Goal: Transaction & Acquisition: Purchase product/service

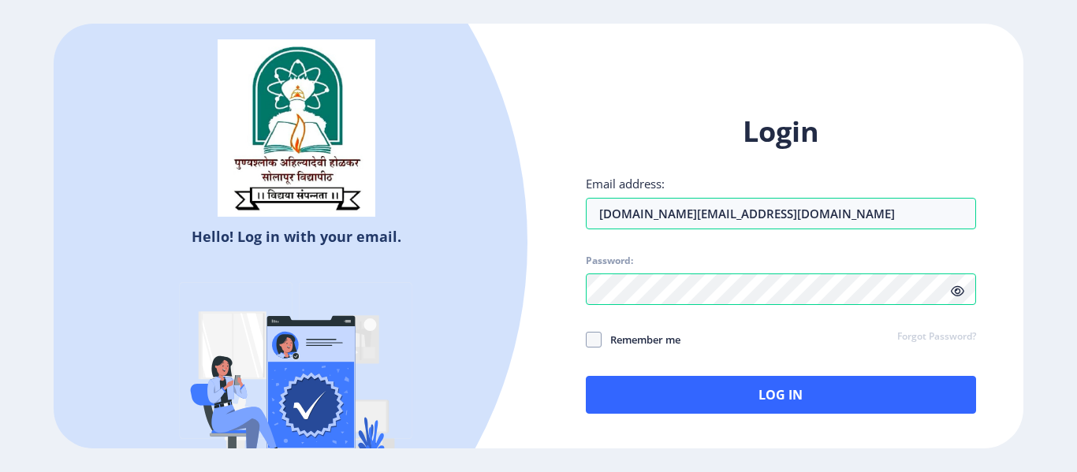
click at [952, 291] on icon at bounding box center [957, 291] width 13 height 12
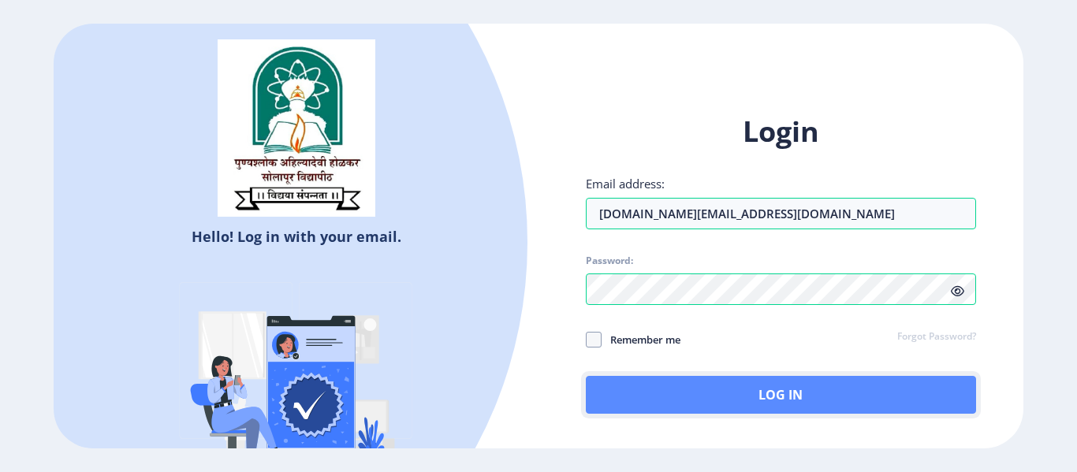
click at [737, 385] on button "Log In" at bounding box center [781, 395] width 390 height 38
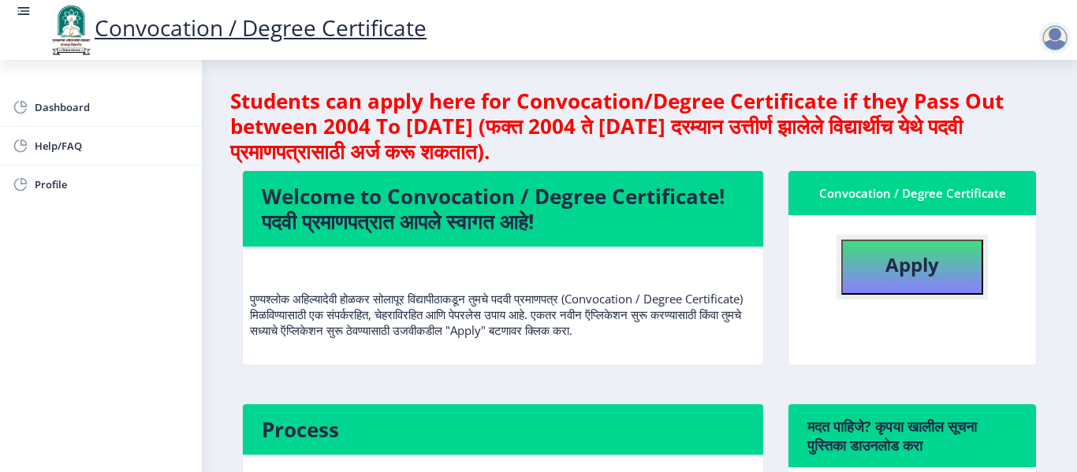
click at [897, 259] on b "Apply" at bounding box center [912, 264] width 54 height 26
select select
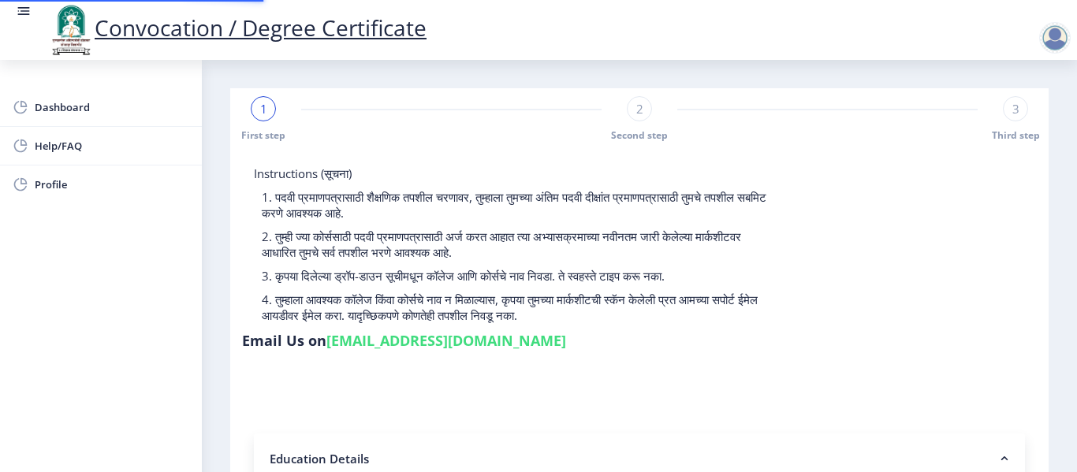
type input "2016032500283682"
select select "Regular"
select select "2020"
select select "October"
select select "Grade A"
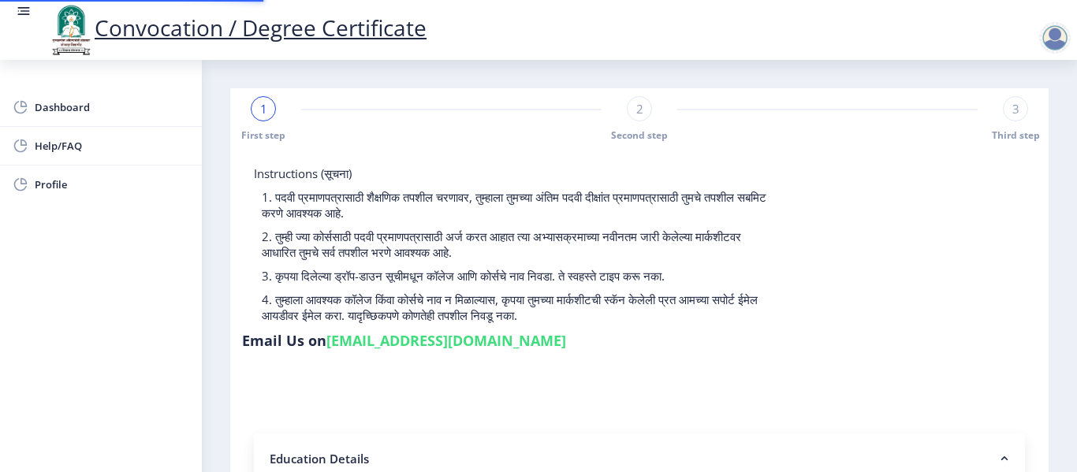
type input "628368"
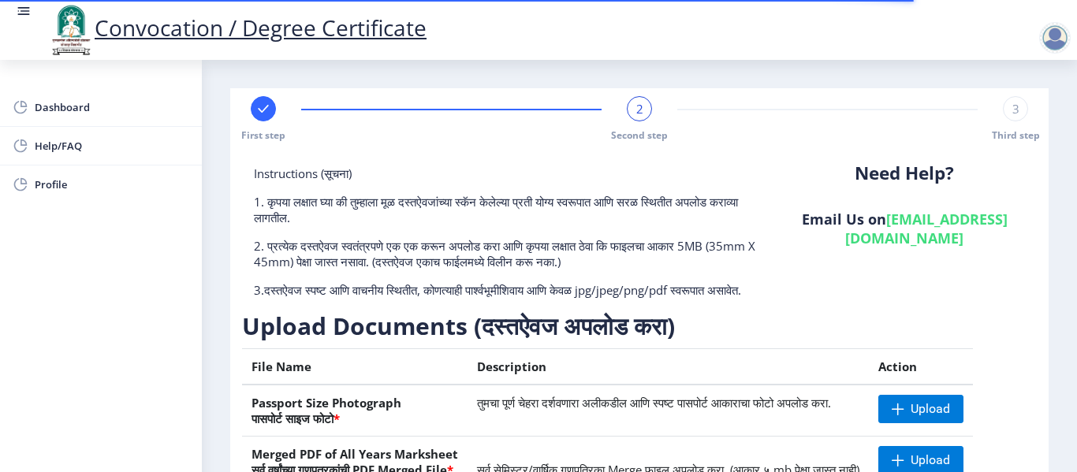
click at [258, 111] on rect at bounding box center [263, 109] width 16 height 16
select select "Regular"
select select "2020"
select select "October"
select select "Grade A"
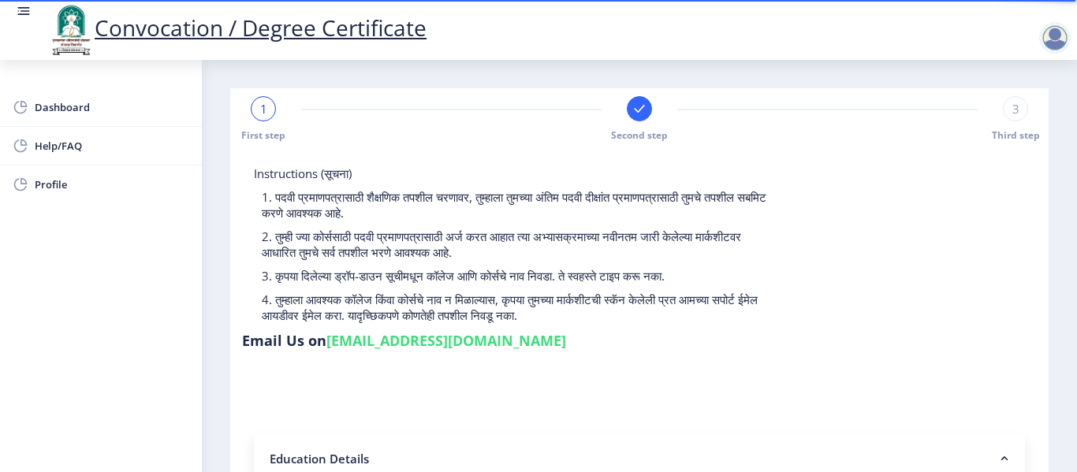
click at [636, 106] on rect at bounding box center [639, 109] width 16 height 16
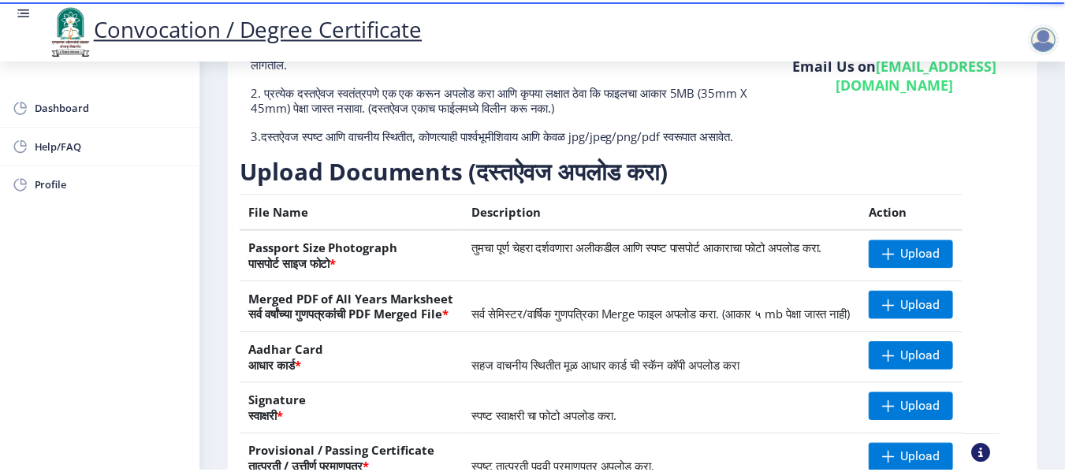
scroll to position [158, 0]
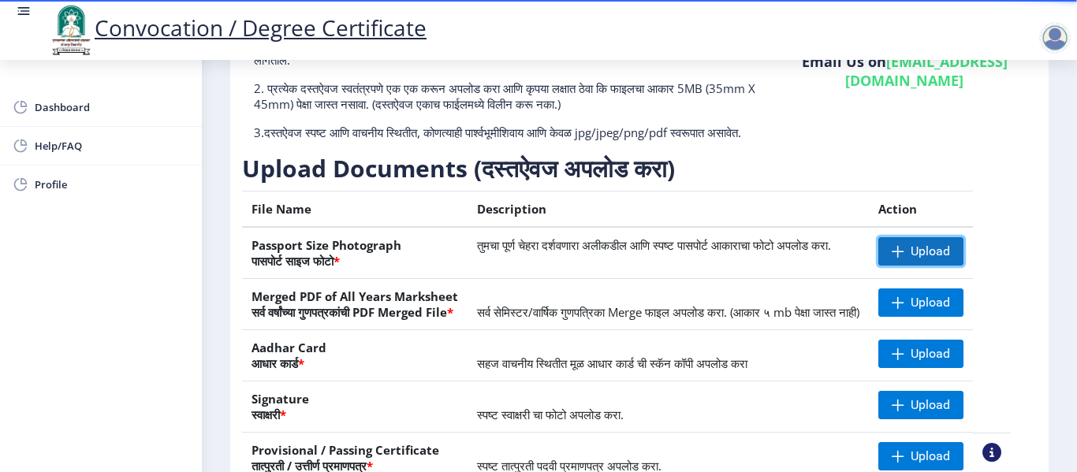
click at [926, 263] on span "Upload" at bounding box center [920, 251] width 85 height 28
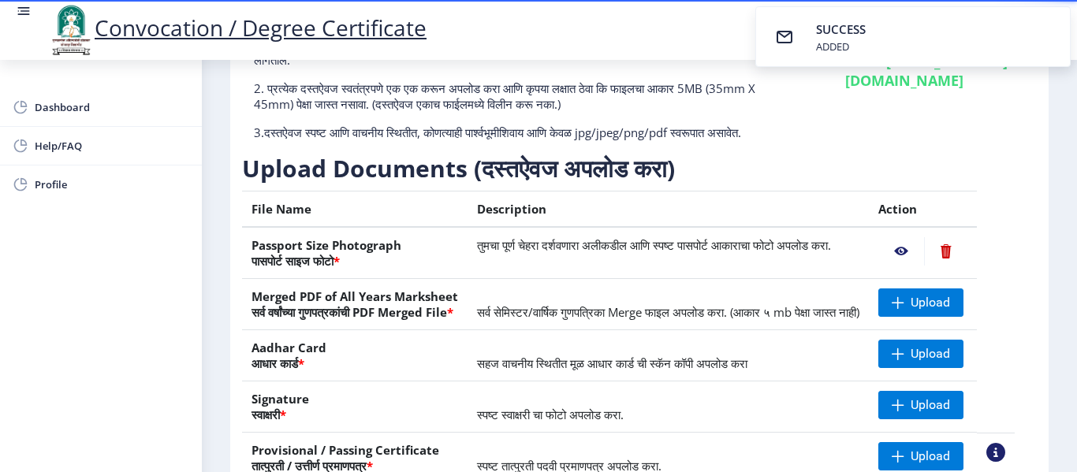
click at [919, 266] on nb-action at bounding box center [901, 251] width 46 height 28
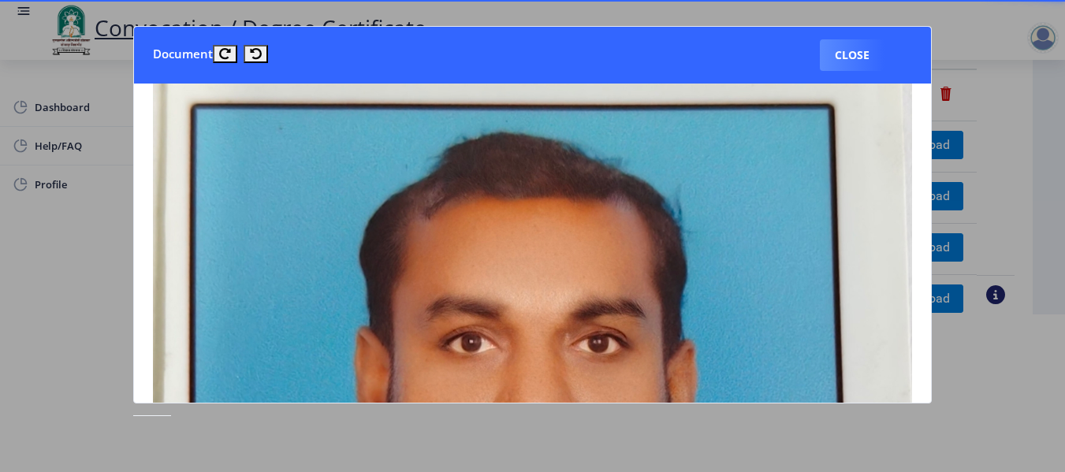
scroll to position [0, 0]
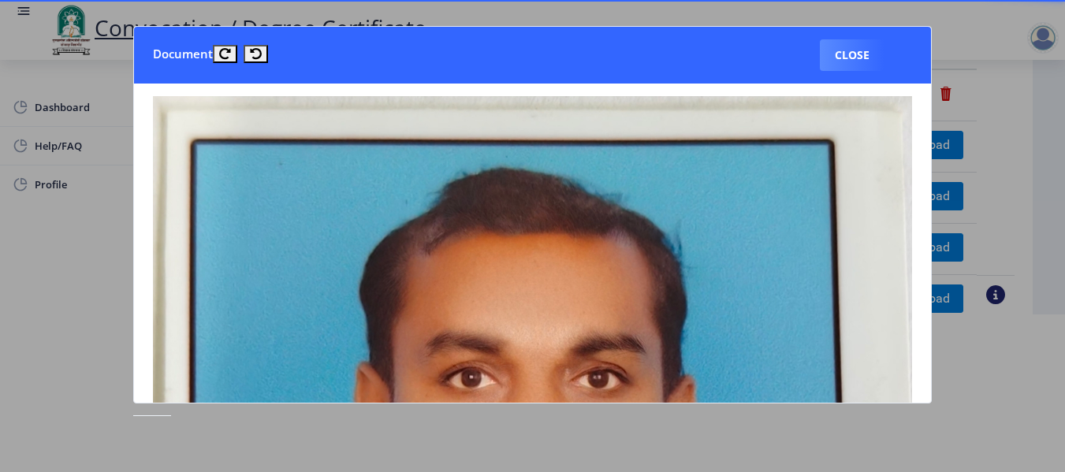
click at [978, 417] on div at bounding box center [532, 236] width 1065 height 472
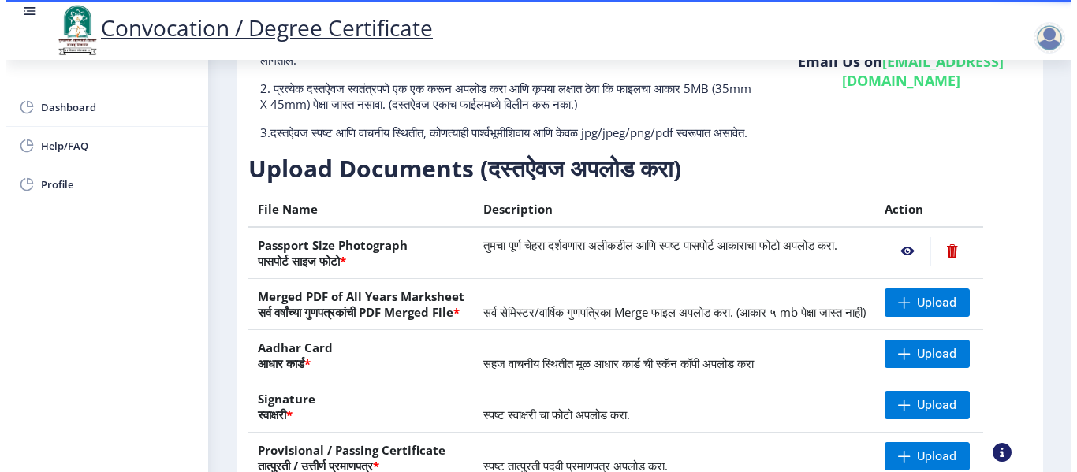
scroll to position [158, 0]
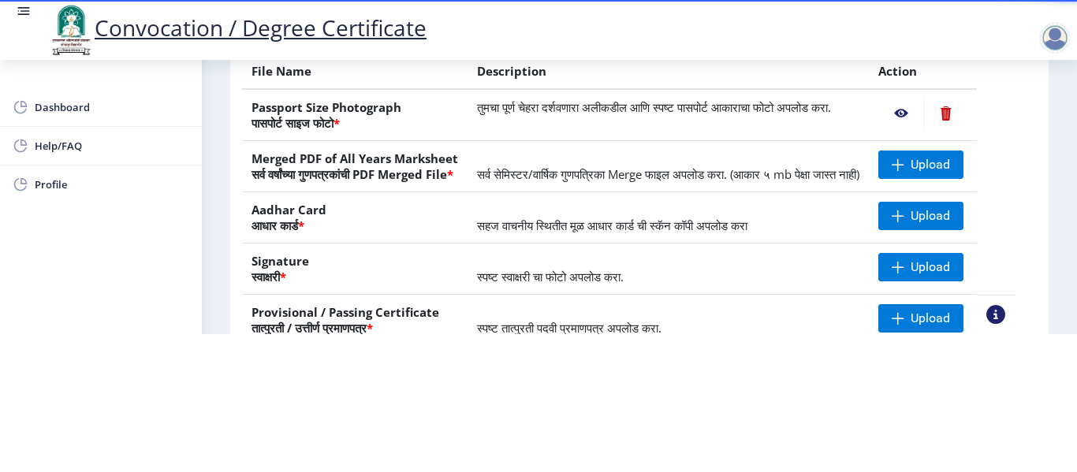
click at [967, 106] on nb-action at bounding box center [945, 113] width 43 height 28
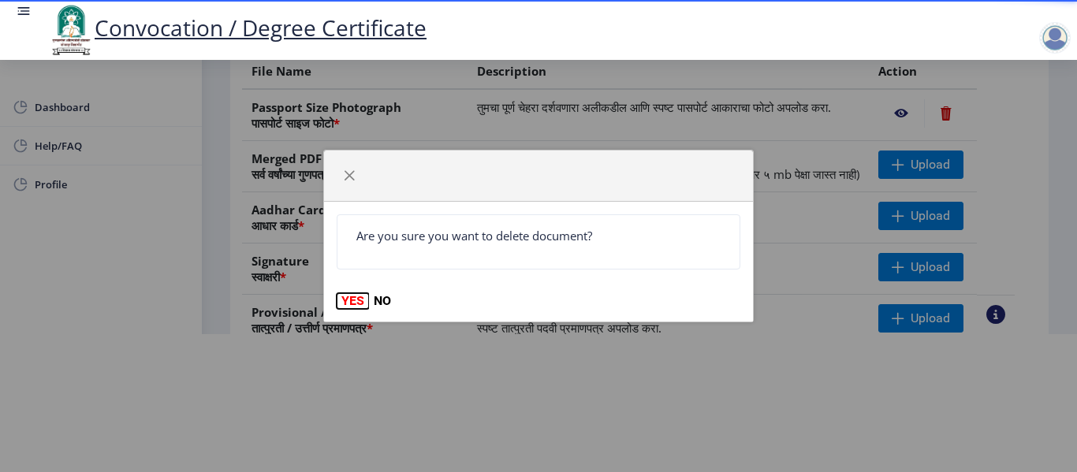
click at [352, 294] on button "YES" at bounding box center [353, 301] width 32 height 16
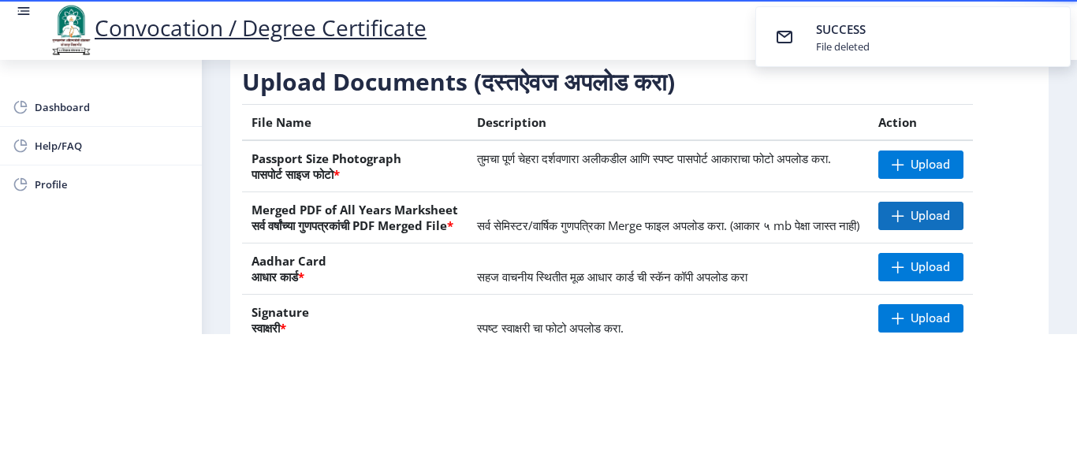
scroll to position [79, 0]
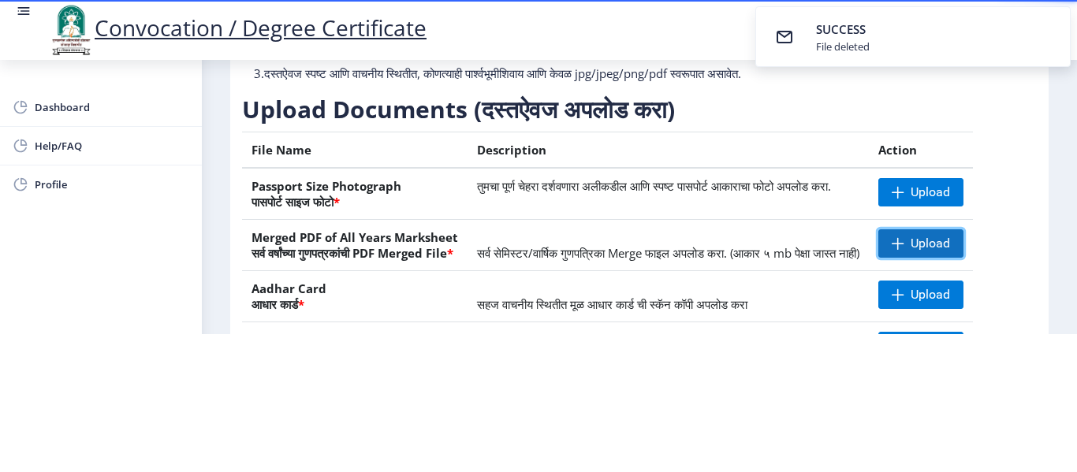
click at [950, 240] on span "Upload" at bounding box center [930, 244] width 39 height 16
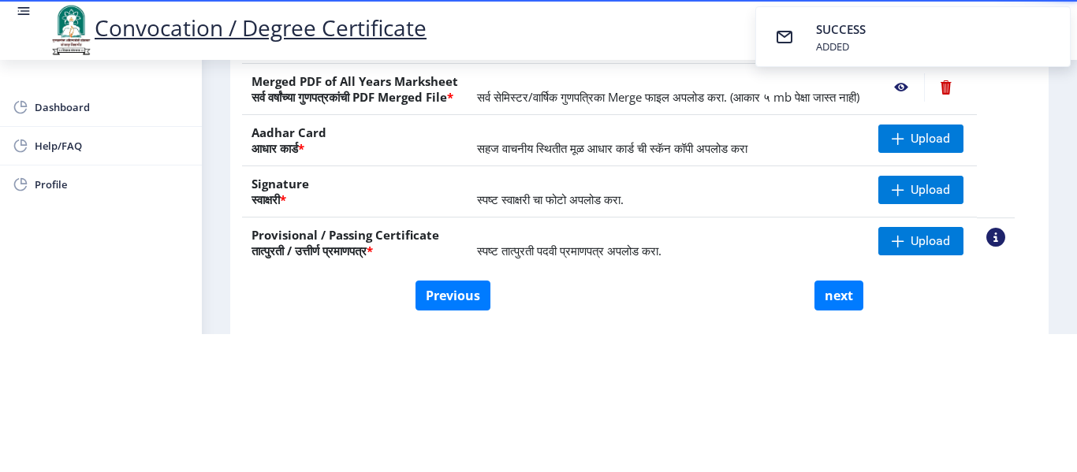
scroll to position [236, 0]
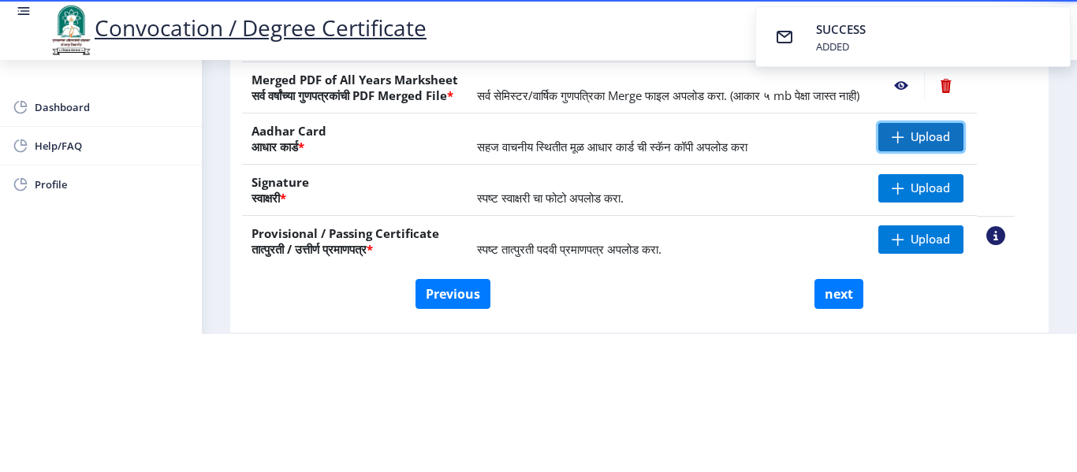
click at [950, 144] on span "Upload" at bounding box center [930, 137] width 39 height 16
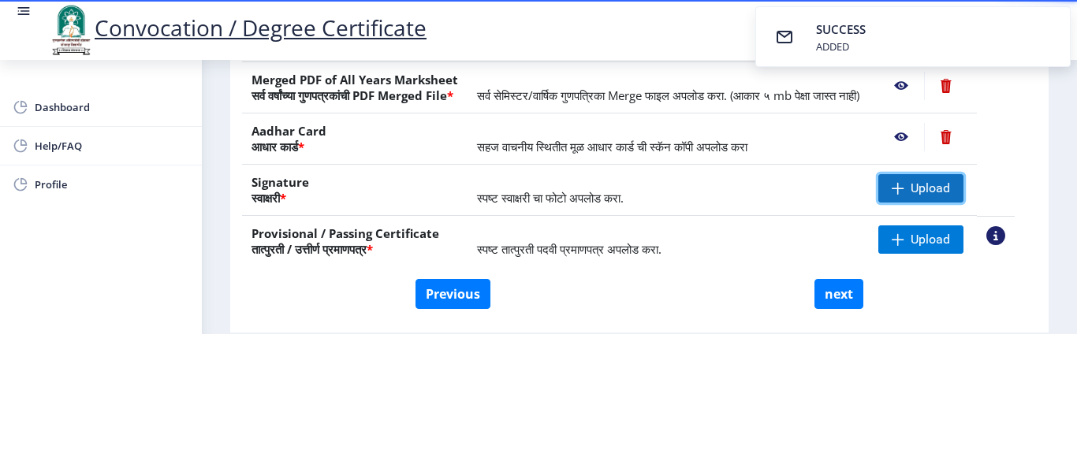
click at [937, 194] on span "Upload" at bounding box center [930, 189] width 39 height 16
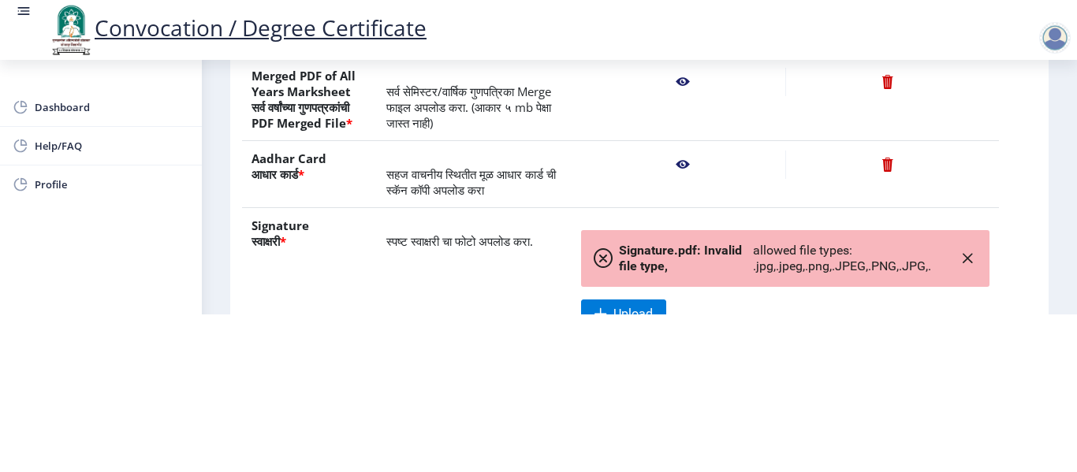
click at [977, 287] on div "Signature.pdf: Invalid file type, allowed file types: .jpg,.jpeg,.png,.JPEG,.PN…" at bounding box center [785, 258] width 408 height 57
click at [966, 265] on icon "button" at bounding box center [967, 258] width 13 height 13
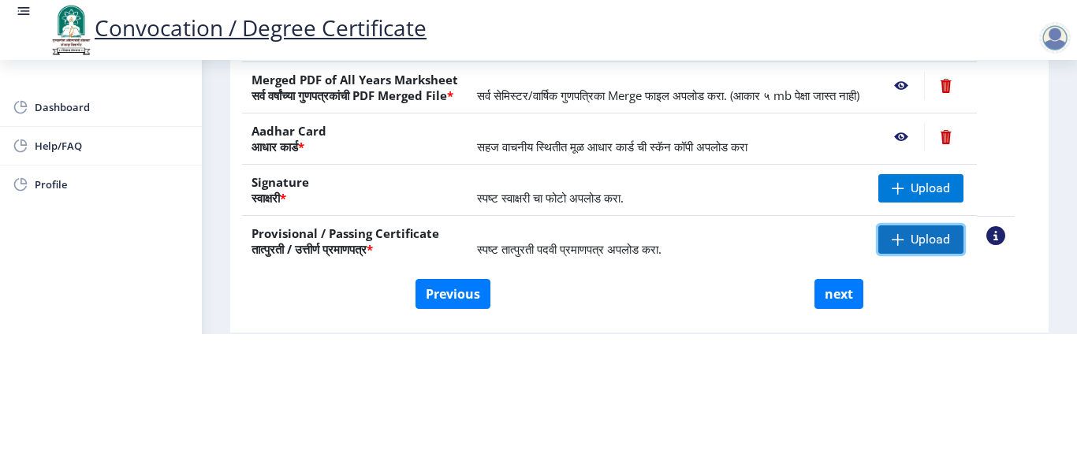
click at [932, 248] on span "Upload" at bounding box center [930, 240] width 39 height 16
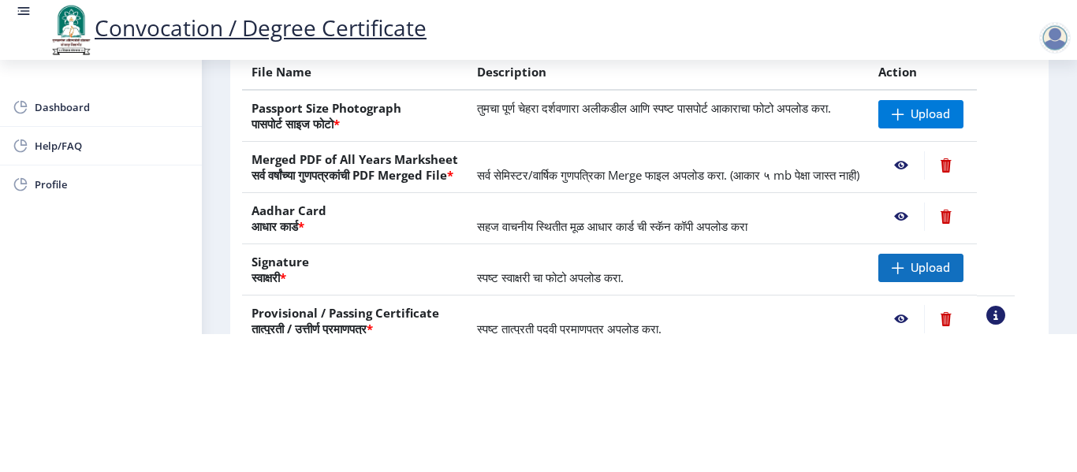
scroll to position [158, 0]
click at [946, 267] on span "Upload" at bounding box center [920, 267] width 85 height 28
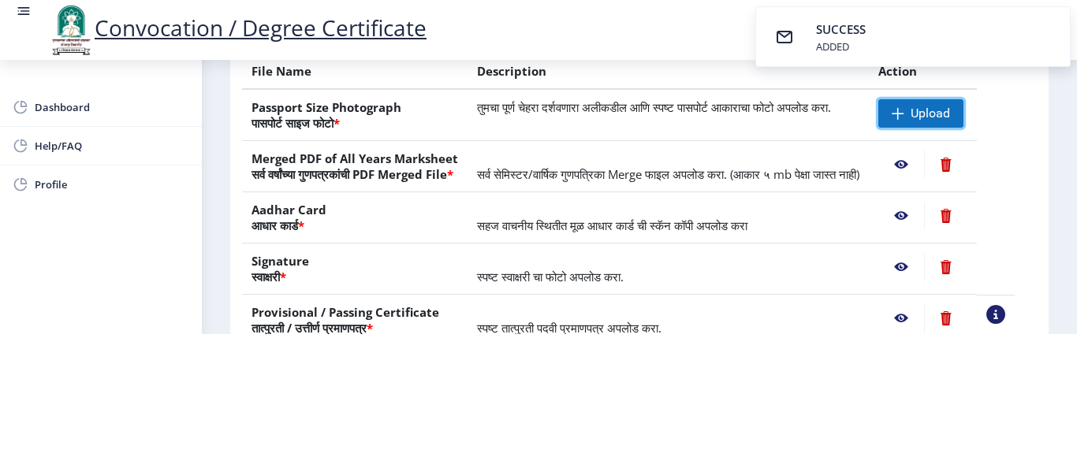
click at [950, 106] on span "Upload" at bounding box center [930, 114] width 39 height 16
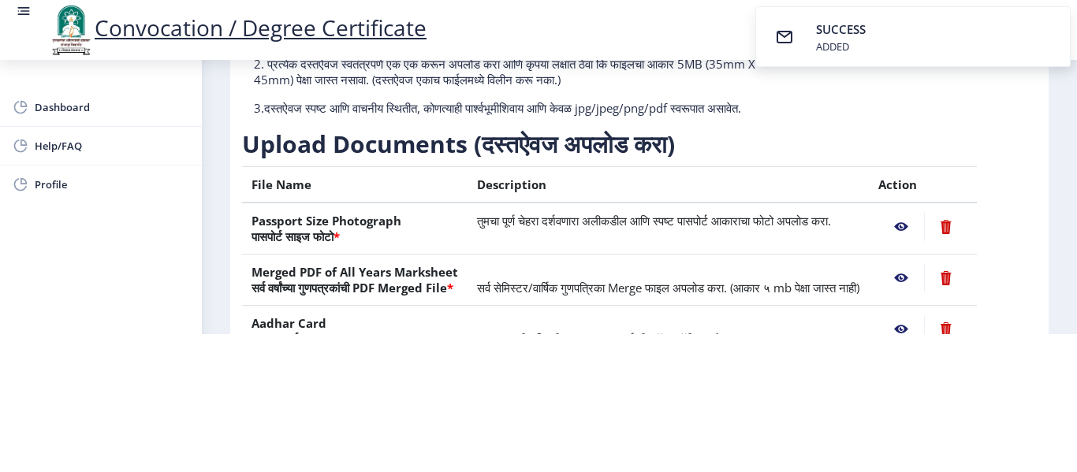
scroll to position [79, 0]
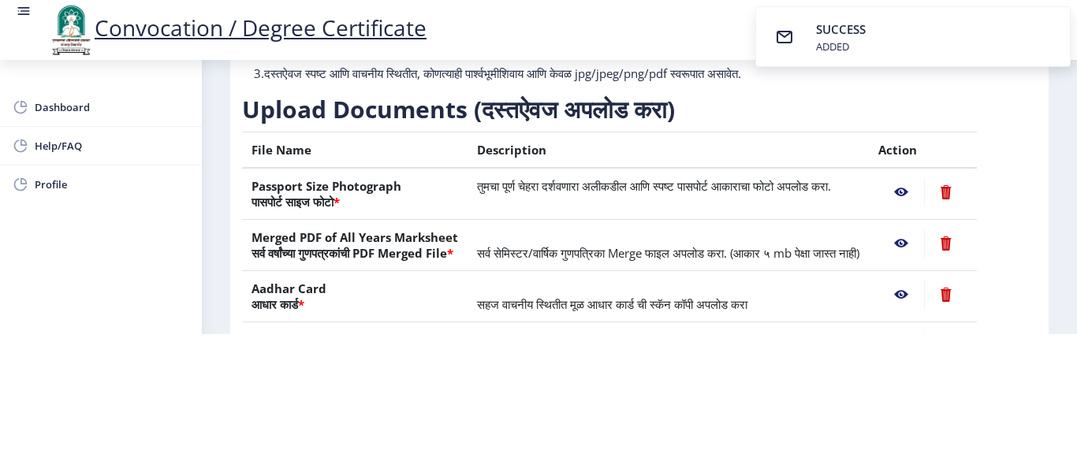
click at [918, 187] on nb-action at bounding box center [901, 192] width 46 height 28
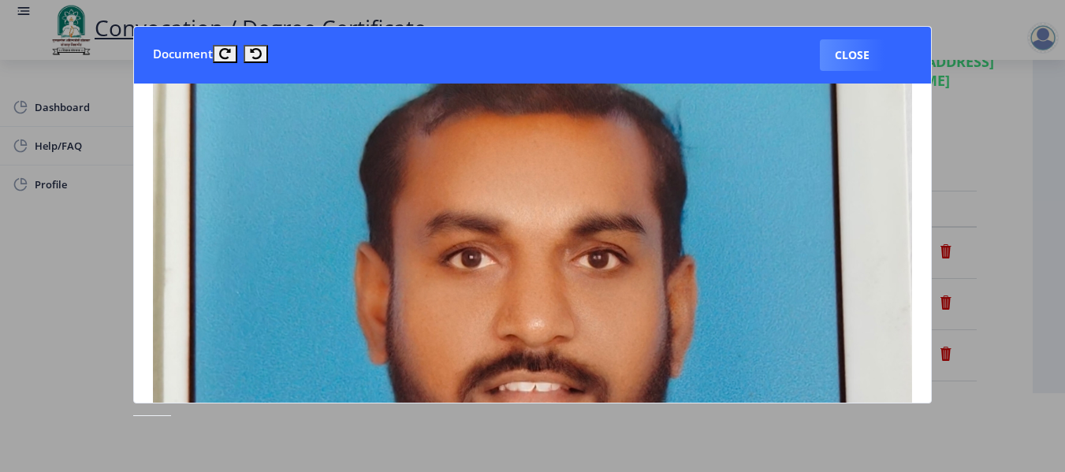
scroll to position [236, 0]
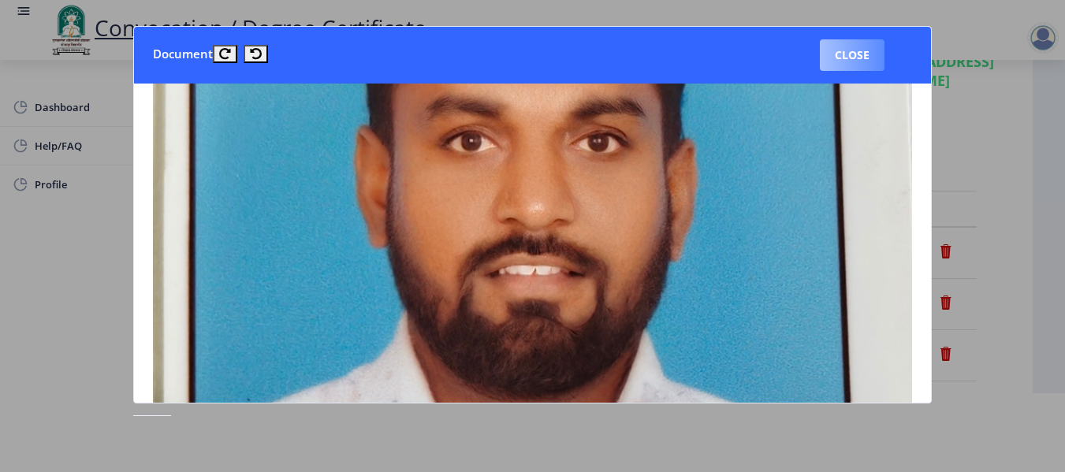
click at [849, 58] on button "Close" at bounding box center [852, 55] width 65 height 32
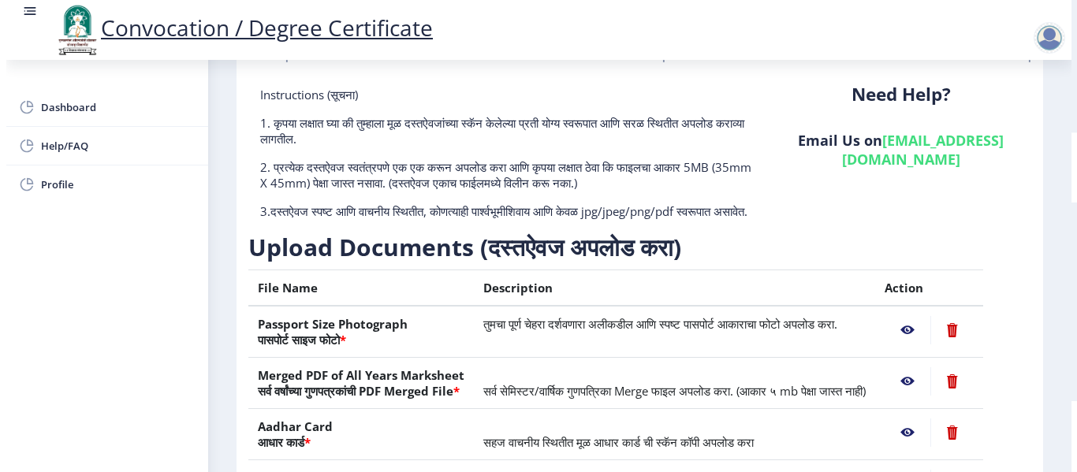
scroll to position [79, 0]
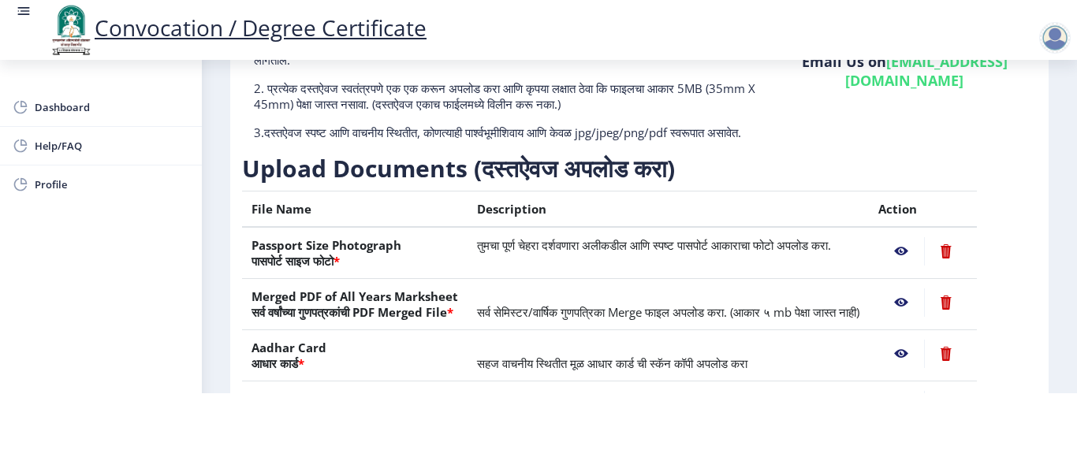
click at [922, 317] on nb-action at bounding box center [901, 303] width 46 height 28
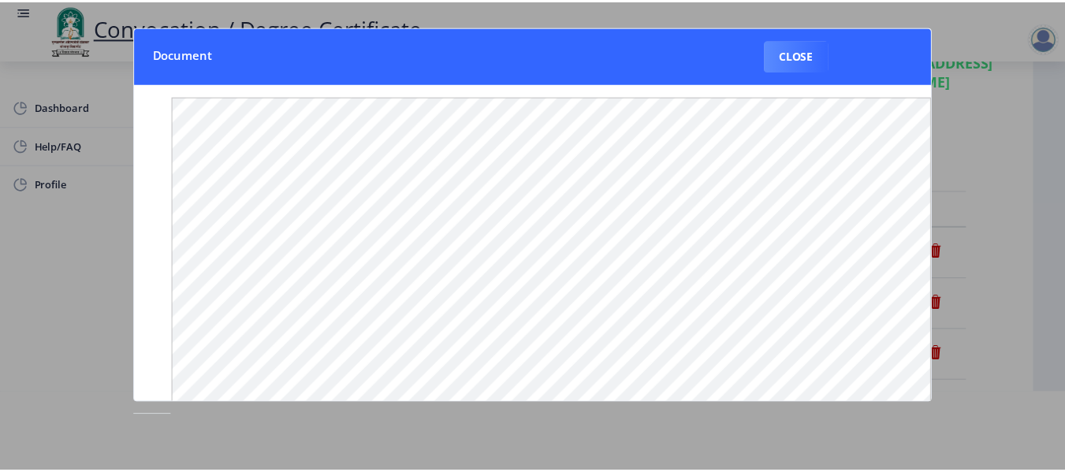
scroll to position [0, 0]
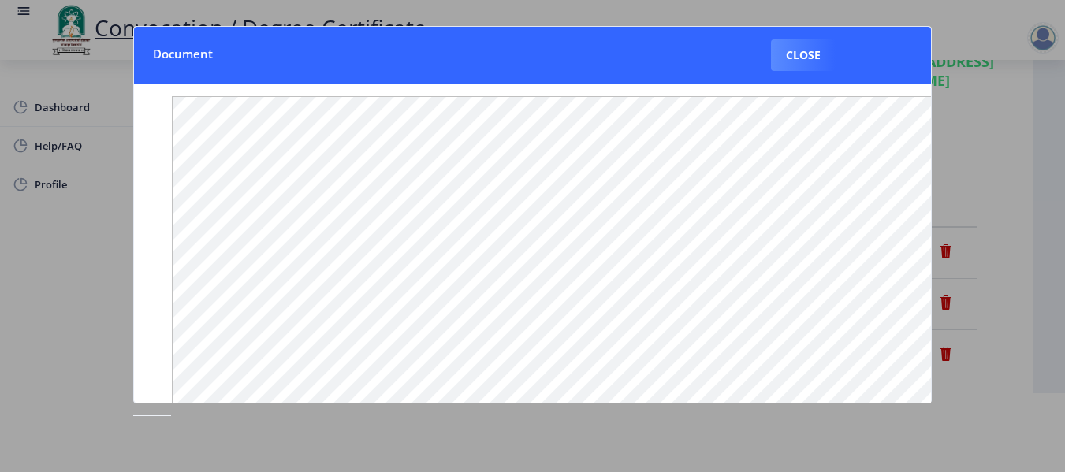
click at [760, 460] on div at bounding box center [532, 236] width 1065 height 472
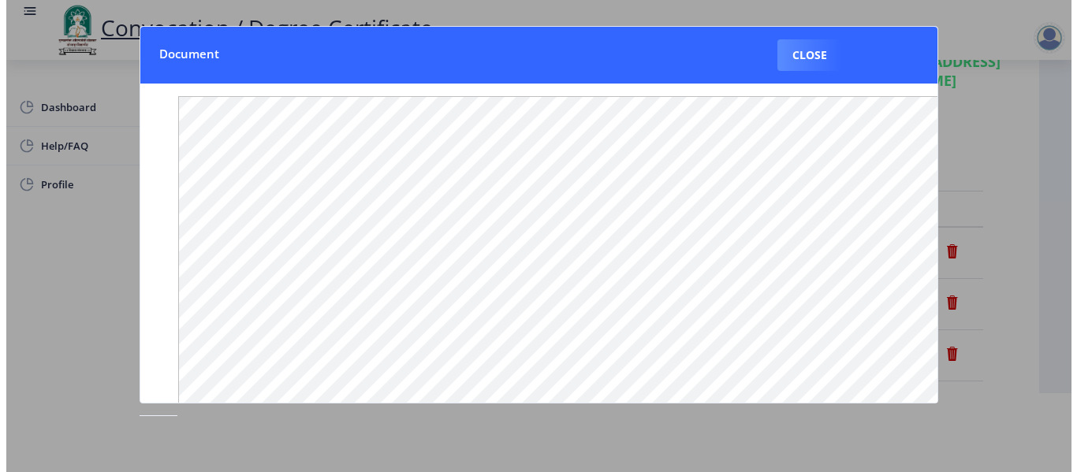
scroll to position [79, 0]
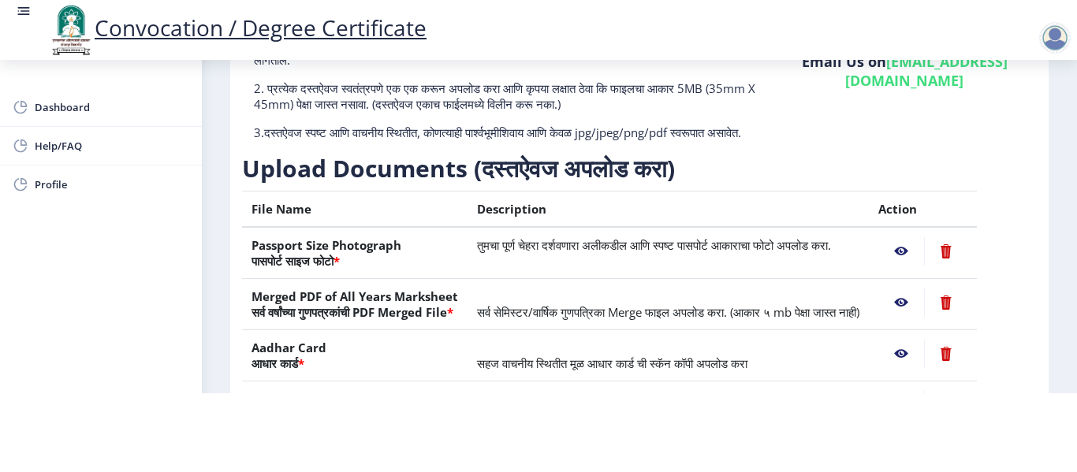
click at [924, 368] on nb-action at bounding box center [901, 354] width 46 height 28
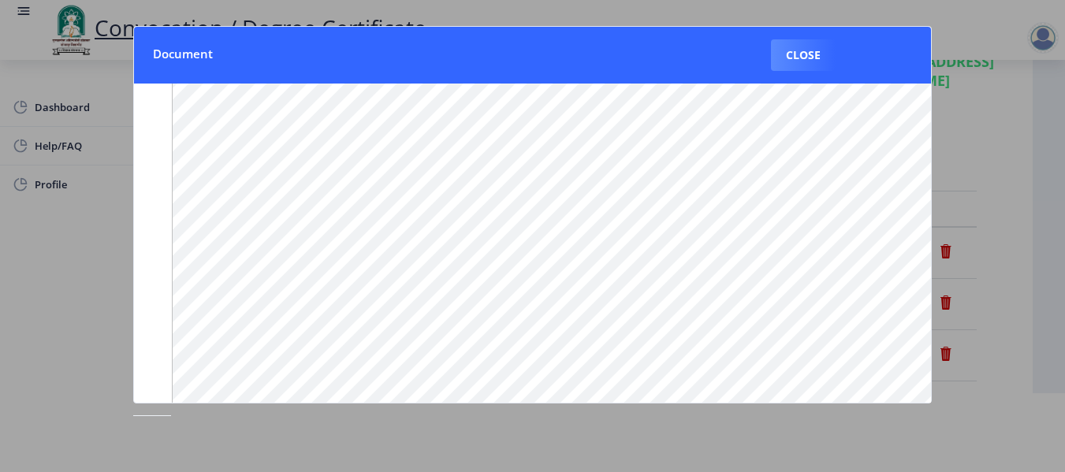
scroll to position [236, 0]
click at [770, 452] on div at bounding box center [532, 236] width 1065 height 472
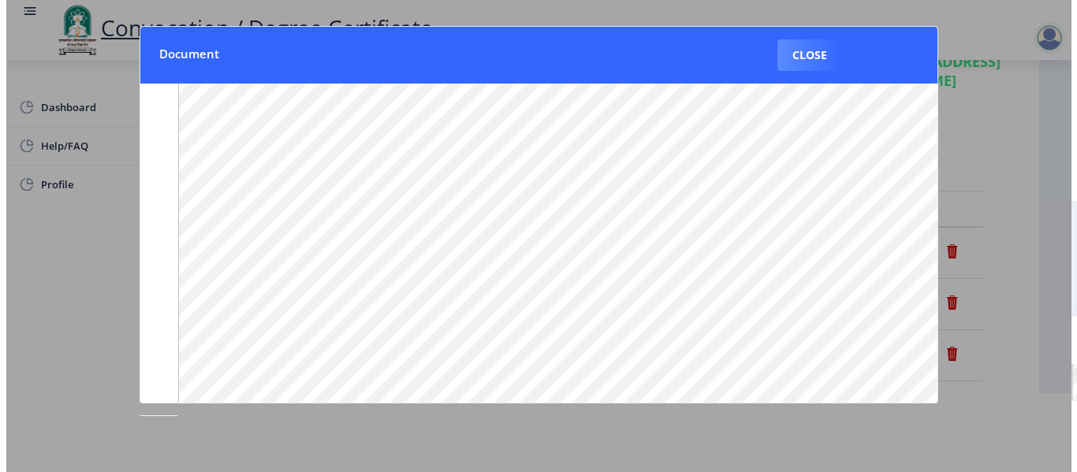
scroll to position [79, 0]
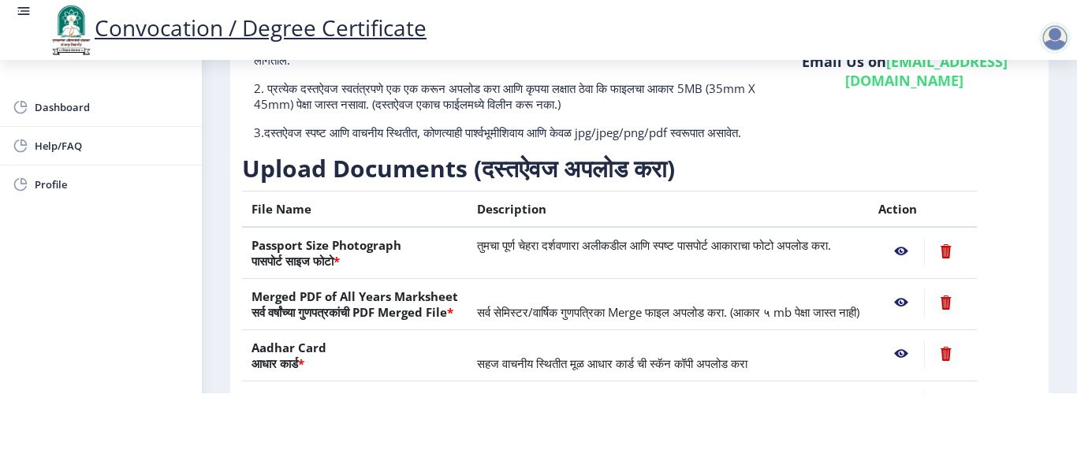
click at [914, 368] on nb-action at bounding box center [901, 354] width 46 height 28
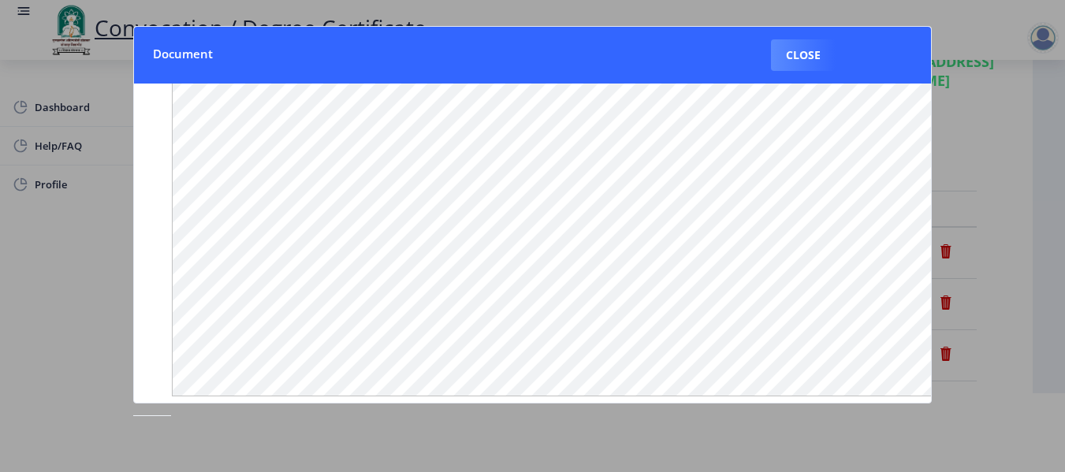
scroll to position [265, 0]
click at [717, 454] on div at bounding box center [532, 236] width 1065 height 472
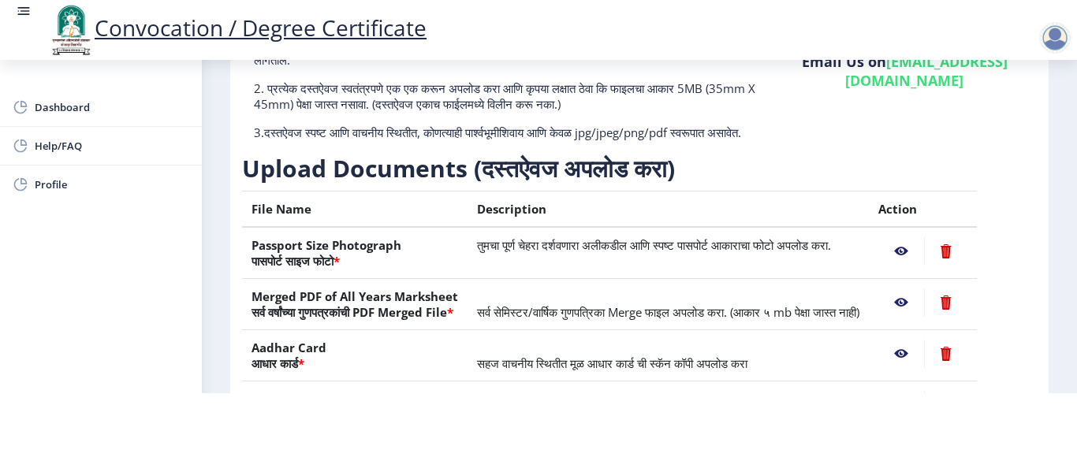
scroll to position [236, 0]
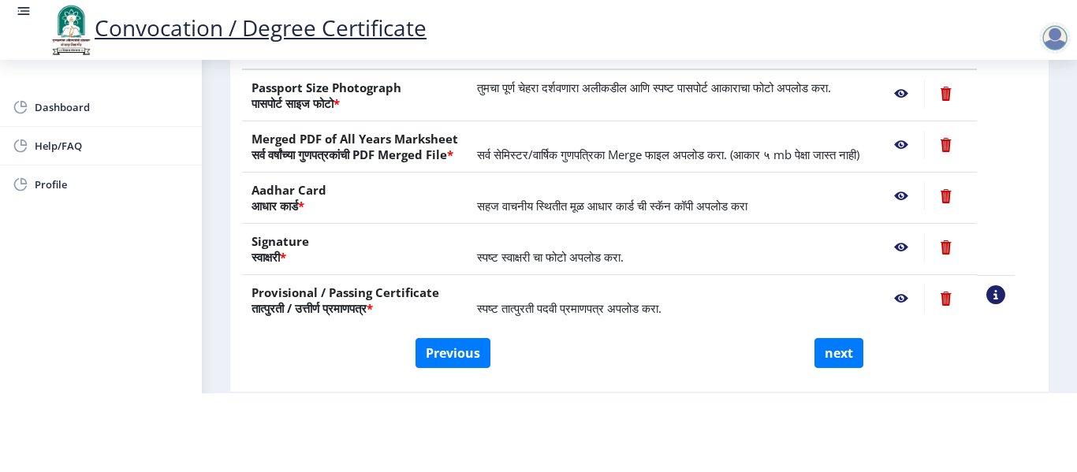
click at [921, 262] on nb-action at bounding box center [901, 247] width 46 height 28
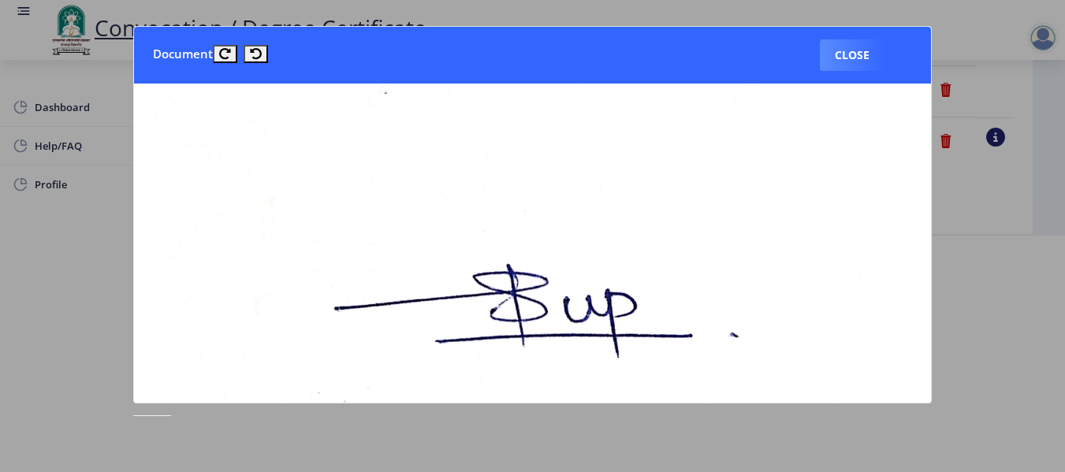
scroll to position [315, 0]
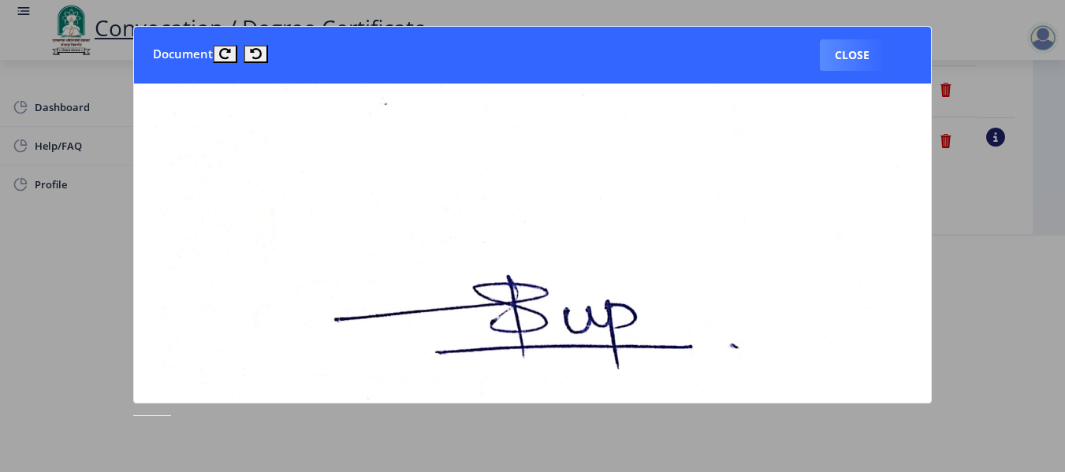
click at [989, 369] on div at bounding box center [532, 236] width 1065 height 472
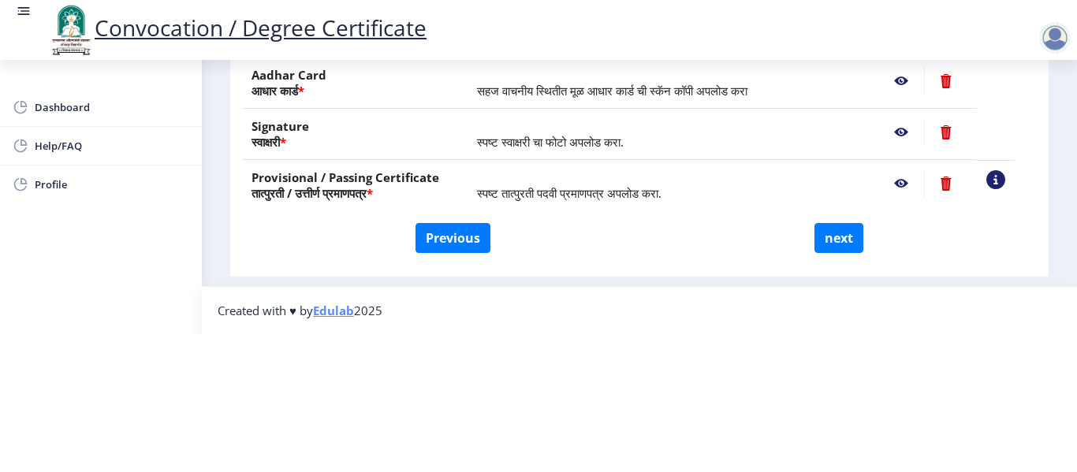
scroll to position [324, 0]
click at [918, 169] on nb-action at bounding box center [901, 183] width 46 height 28
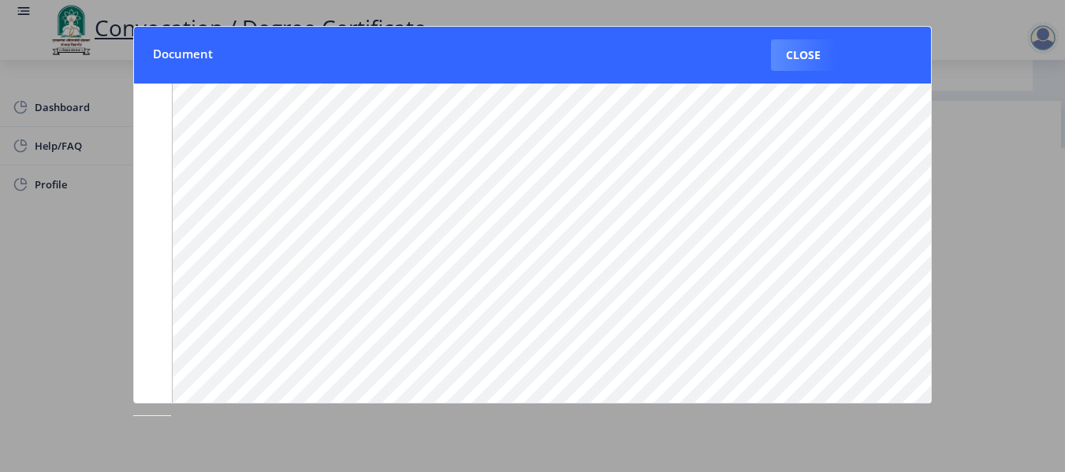
scroll to position [236, 0]
click at [1003, 308] on div at bounding box center [532, 236] width 1065 height 472
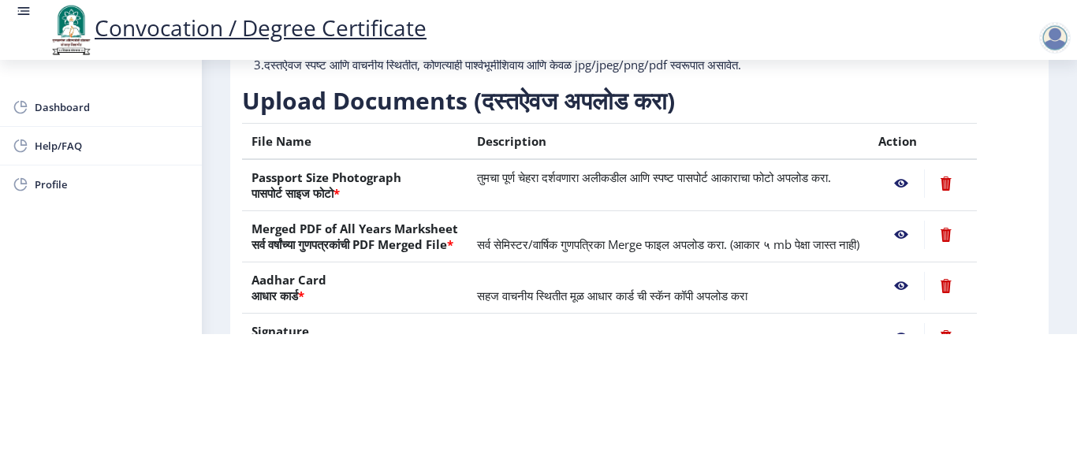
scroll to position [245, 0]
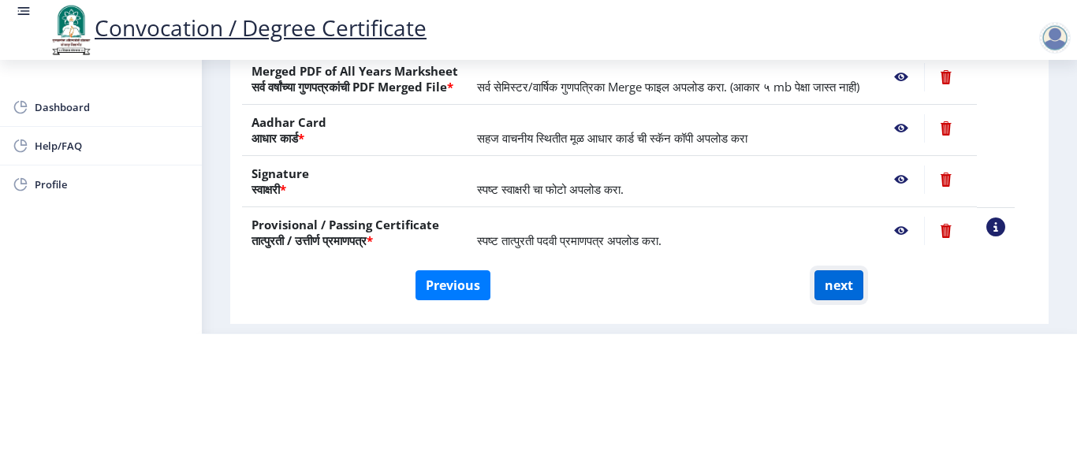
click at [832, 281] on button "next" at bounding box center [838, 285] width 49 height 30
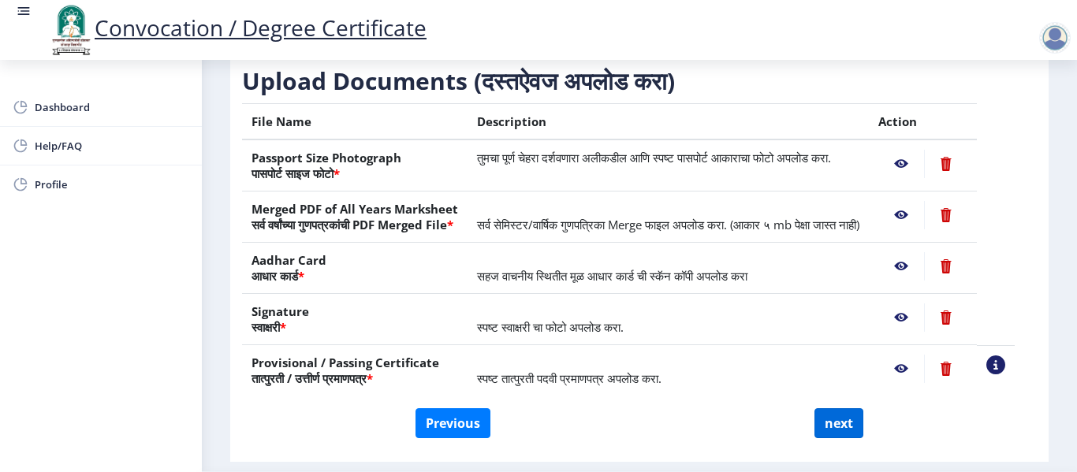
scroll to position [0, 0]
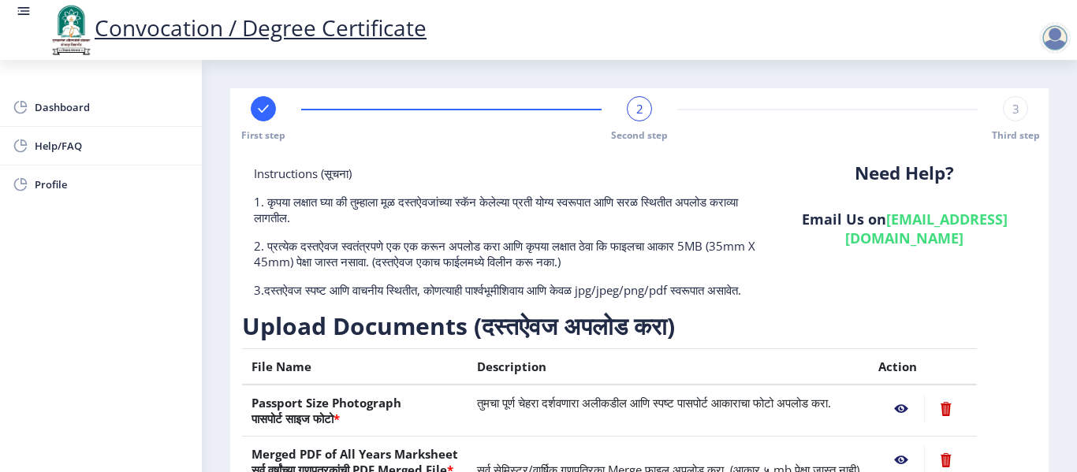
select select
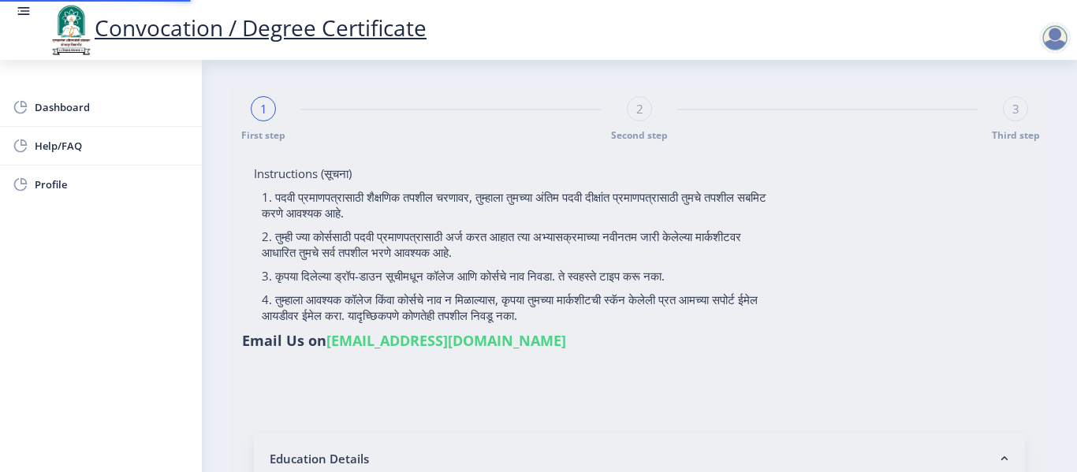
select select
type input "2016032500283682"
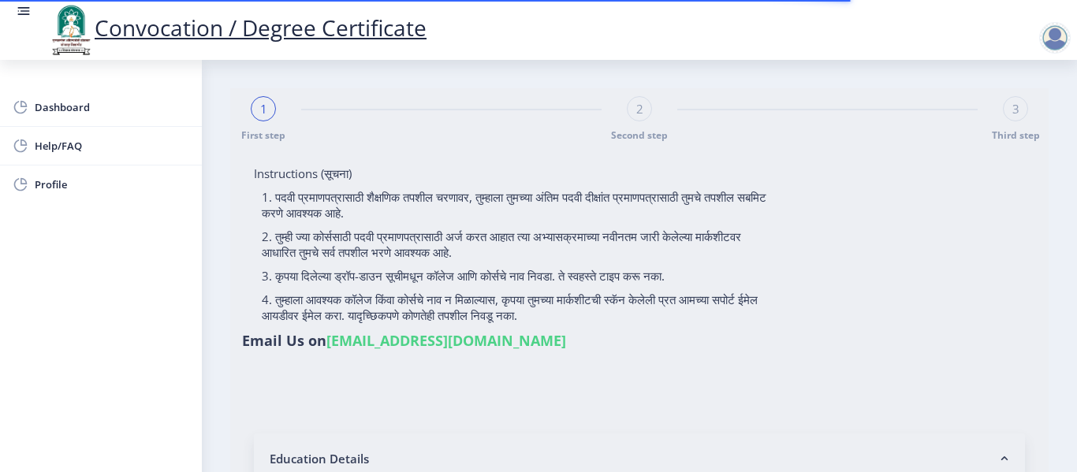
select select "Regular"
select select "2020"
select select "October"
select select "Grade A"
type input "628368"
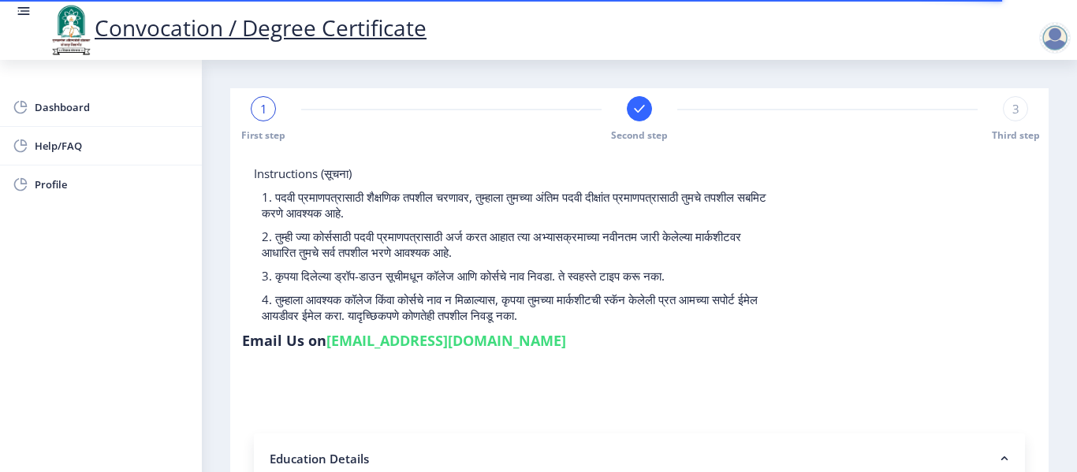
select select
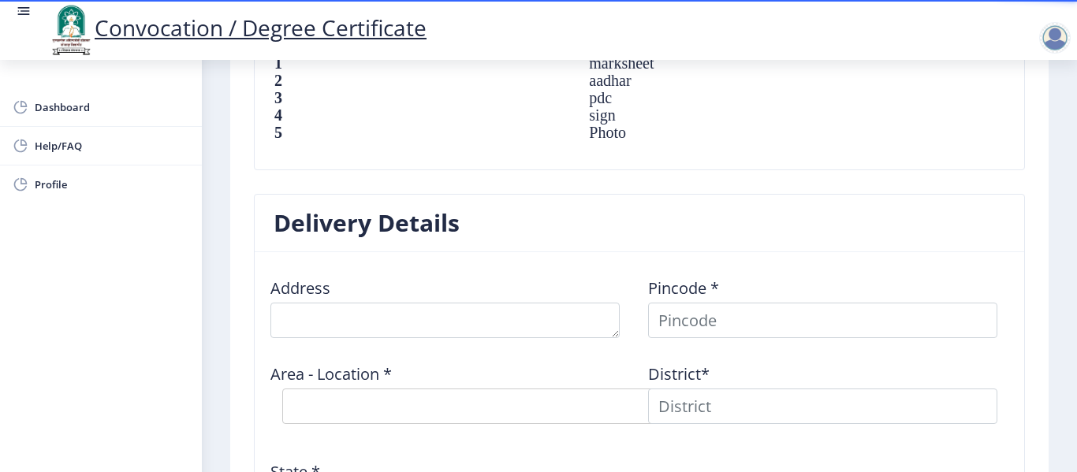
scroll to position [1182, 0]
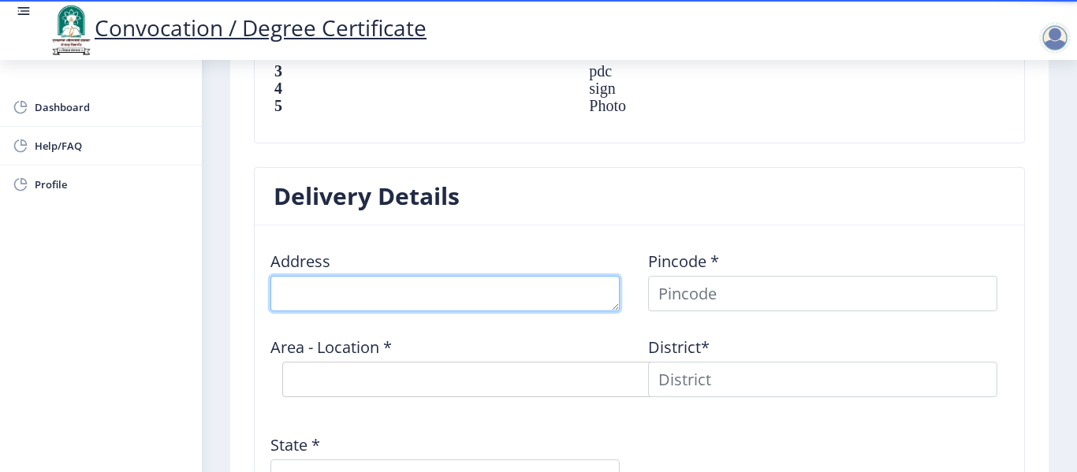
click at [395, 281] on textarea at bounding box center [444, 293] width 349 height 35
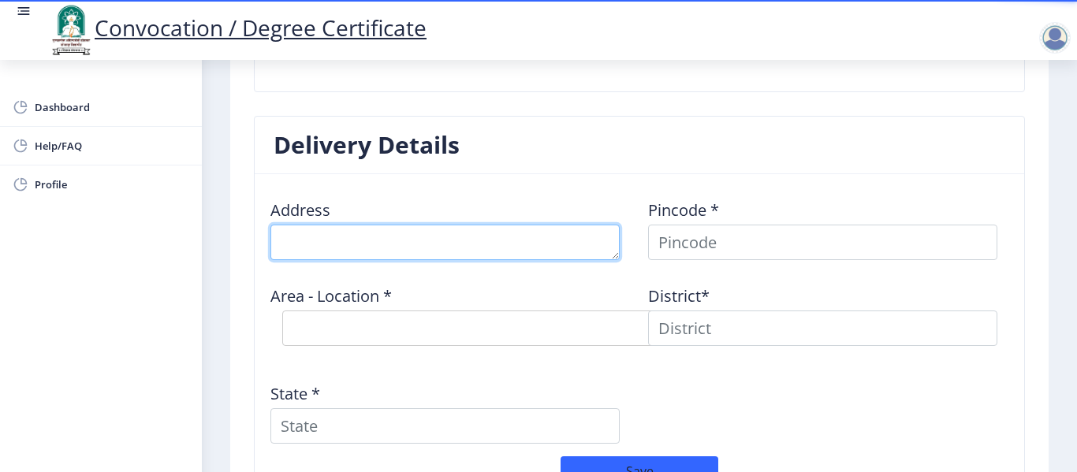
scroll to position [1340, 0]
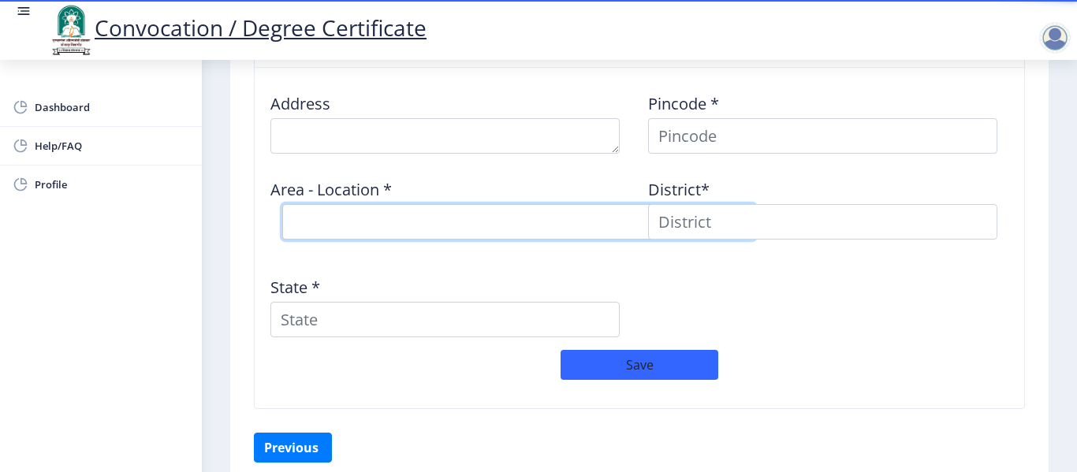
click at [368, 213] on div "Area - Location * Select Area Location" at bounding box center [451, 208] width 378 height 85
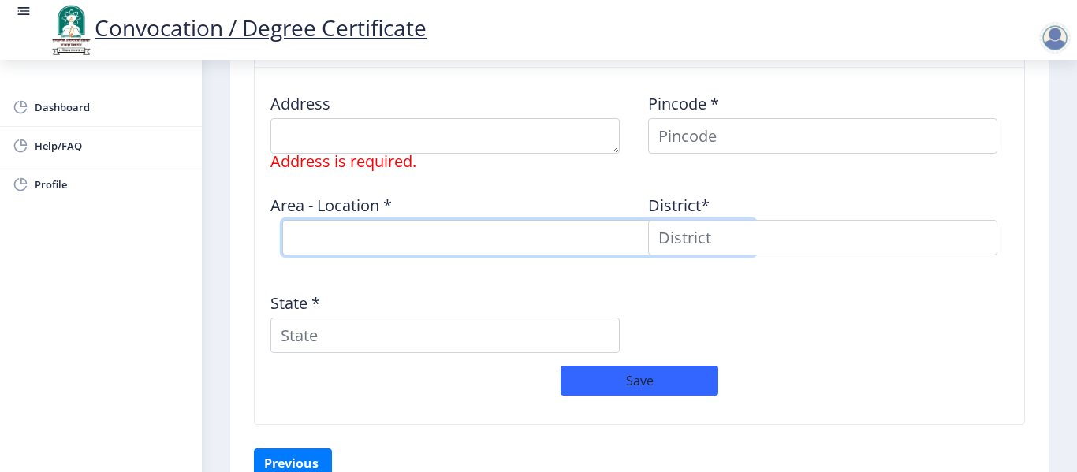
click at [326, 232] on select "Select Area Location" at bounding box center [518, 237] width 473 height 35
click at [327, 232] on select "Select Area Location" at bounding box center [518, 237] width 473 height 35
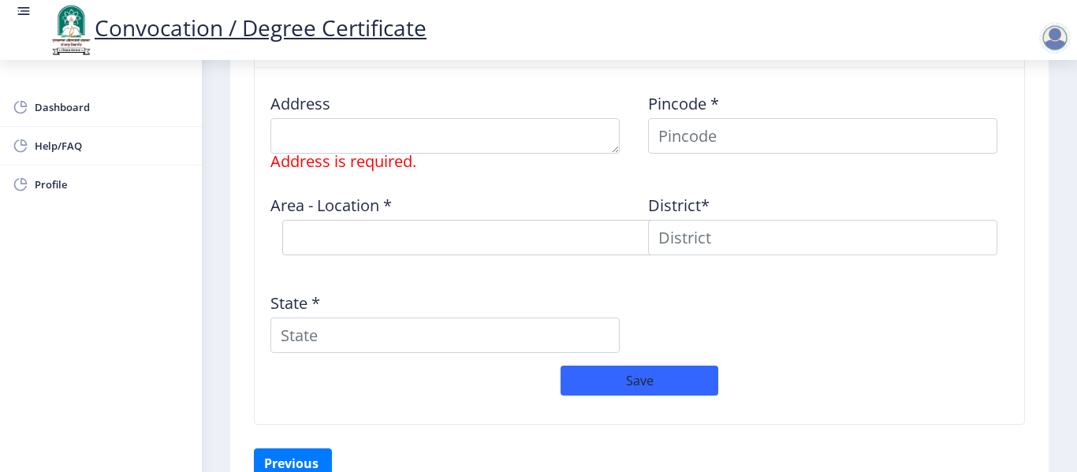
click at [720, 154] on div "Pincode *" at bounding box center [828, 124] width 378 height 89
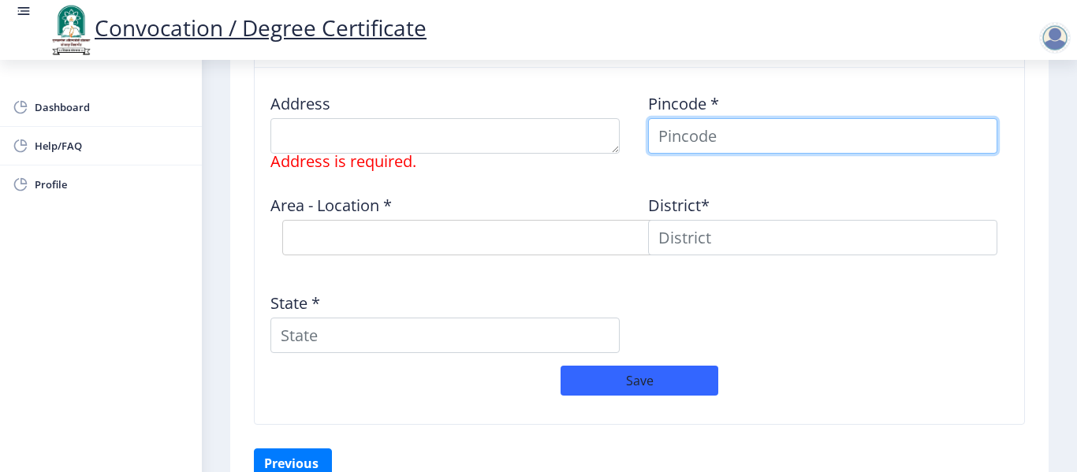
click at [724, 138] on input at bounding box center [822, 135] width 349 height 35
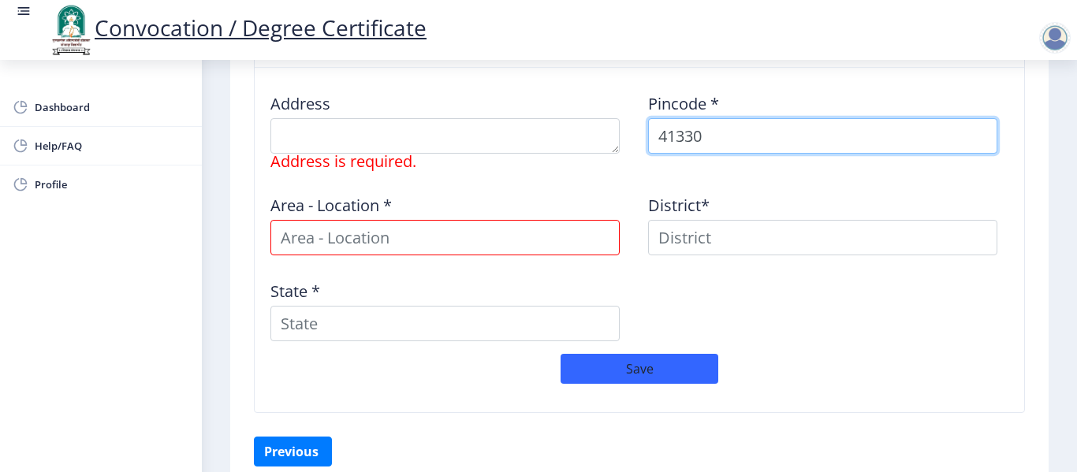
type input "413304"
select select
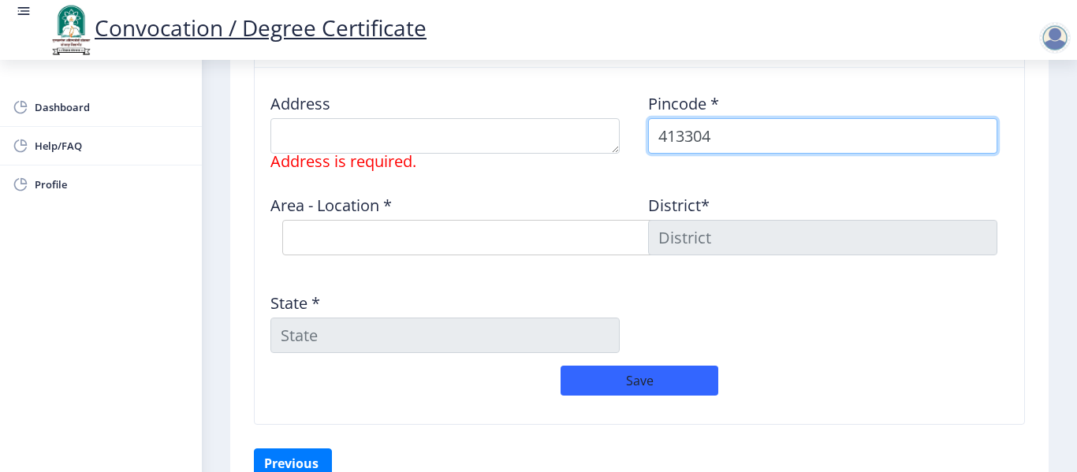
type input "413304"
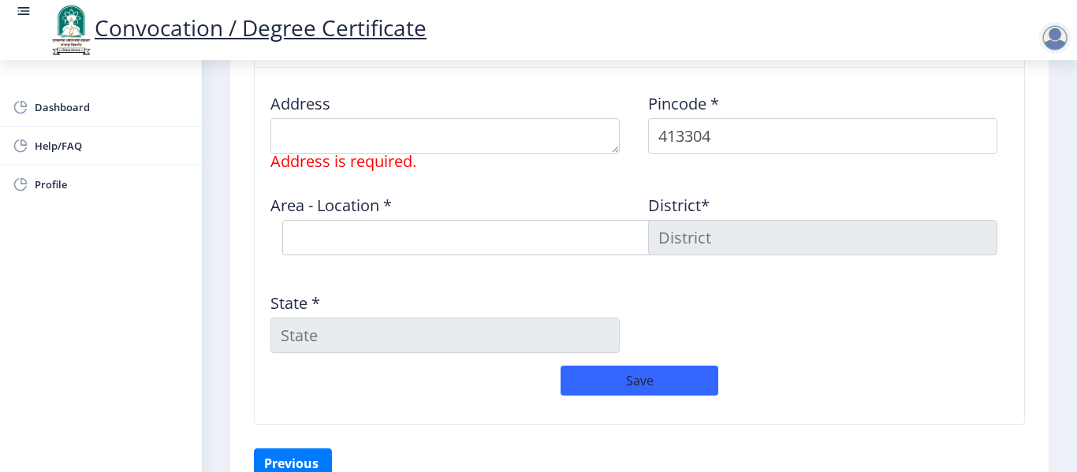
click at [750, 206] on div "District*" at bounding box center [828, 224] width 378 height 85
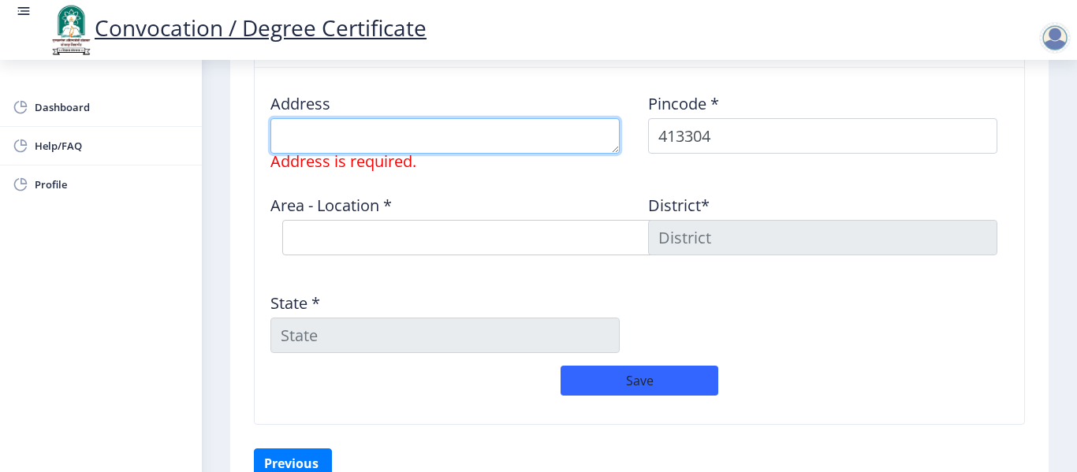
click at [496, 136] on textarea at bounding box center [444, 135] width 349 height 35
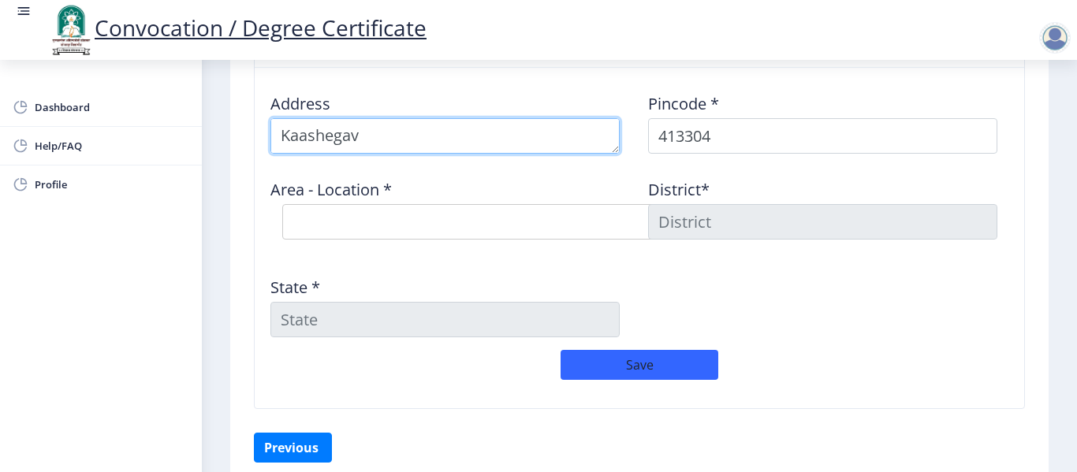
click at [422, 130] on textarea at bounding box center [444, 135] width 349 height 35
drag, startPoint x: 422, startPoint y: 130, endPoint x: 216, endPoint y: 132, distance: 205.8
type textarea "Pandharpur"
paste textarea
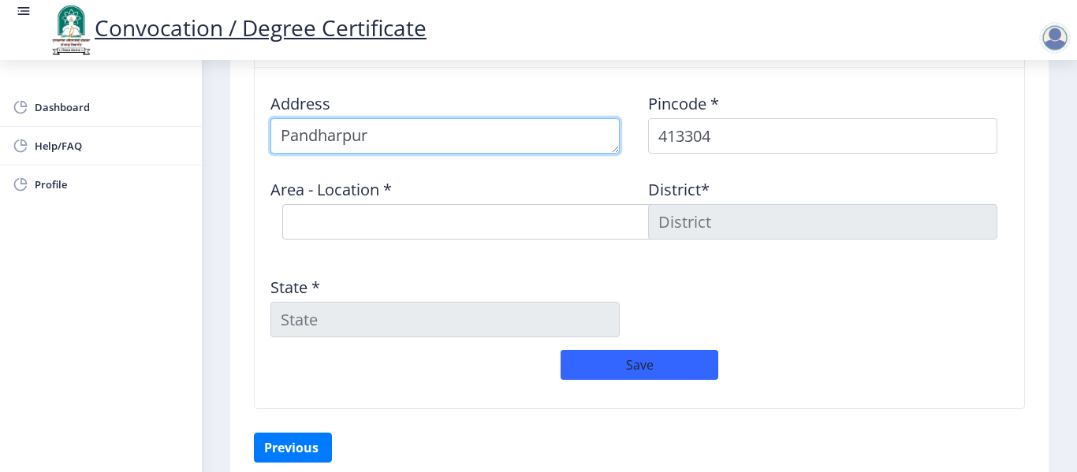
drag, startPoint x: 380, startPoint y: 139, endPoint x: 219, endPoint y: 154, distance: 161.5
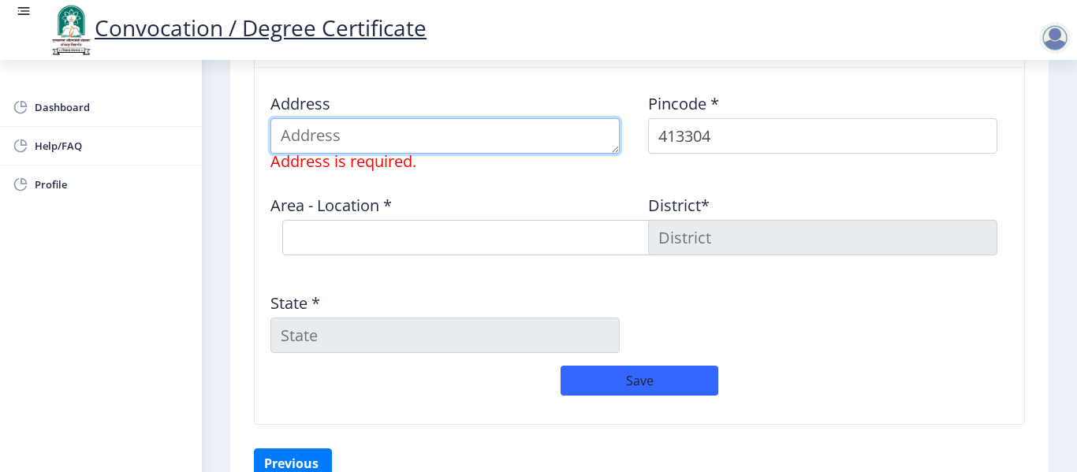
click at [324, 135] on textarea at bounding box center [444, 135] width 349 height 35
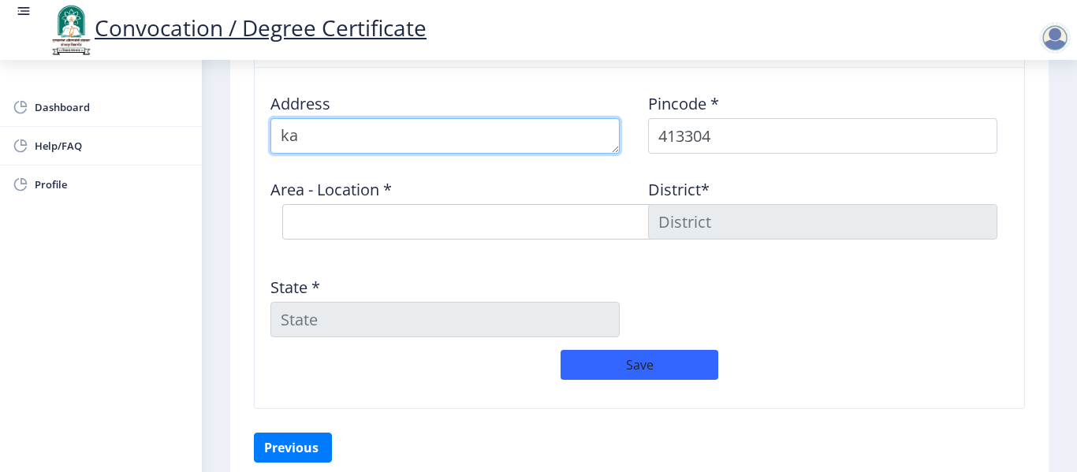
type textarea "k"
click at [510, 132] on textarea at bounding box center [444, 135] width 349 height 35
type textarea "rupanar vasti ,shetphal road kasegaon"
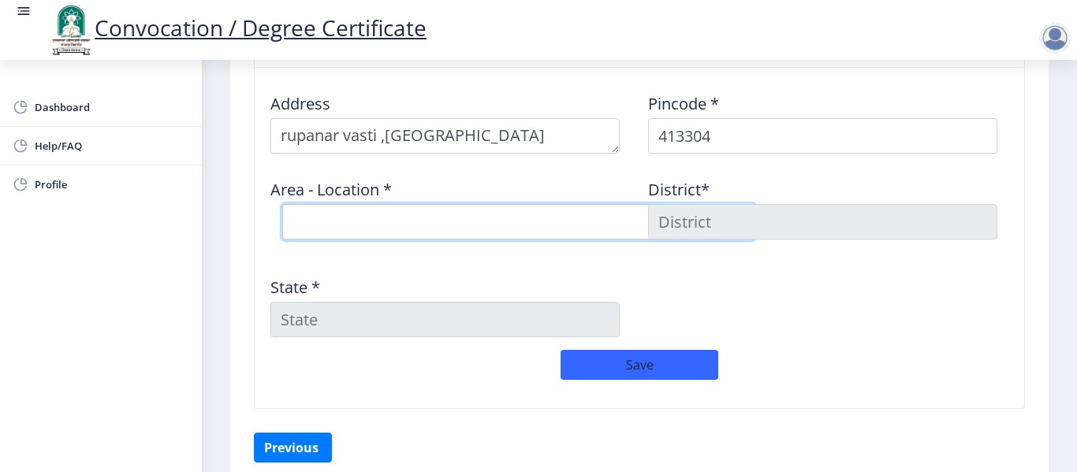
click at [330, 213] on select "Select Area Location Adhiv BO Ambe B.O Anawali B.O Babhulgaon B.O Bhandishegaon…" at bounding box center [518, 221] width 473 height 35
select select "11: Object"
click at [282, 204] on select "Select Area Location Adhiv BO Ambe B.O Anawali B.O Babhulgaon B.O Bhandishegaon…" at bounding box center [518, 221] width 473 height 35
type input "SOLAPUR"
type input "[GEOGRAPHIC_DATA]"
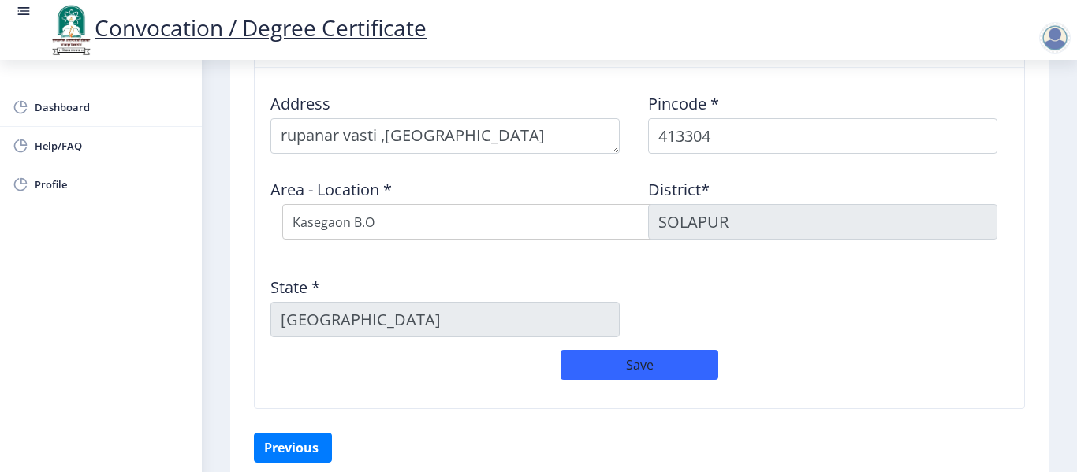
click at [474, 267] on div "State * Maharashtra" at bounding box center [451, 300] width 378 height 73
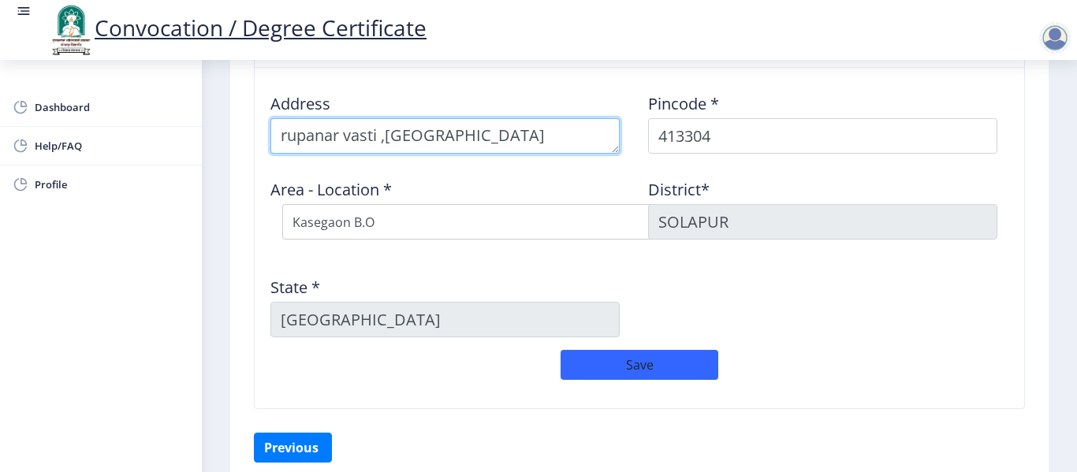
click at [567, 134] on textarea at bounding box center [444, 135] width 349 height 35
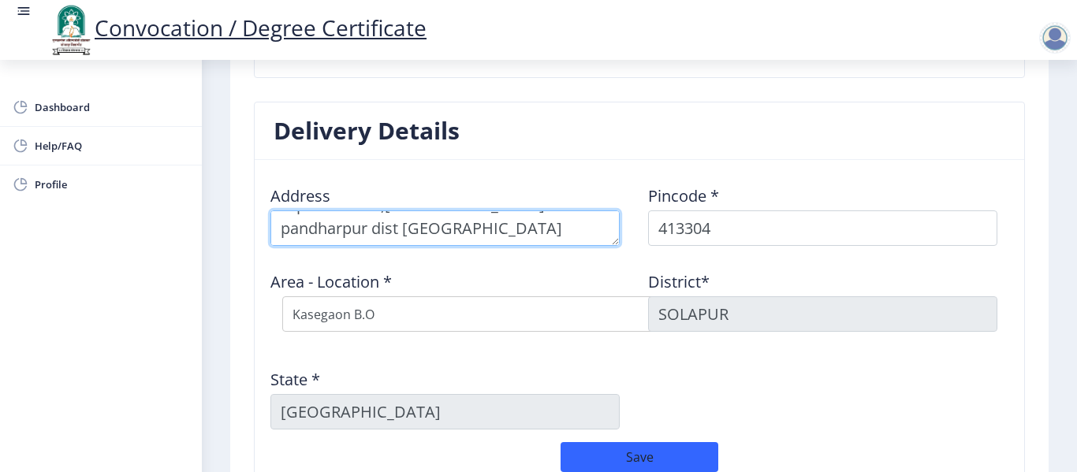
scroll to position [1254, 0]
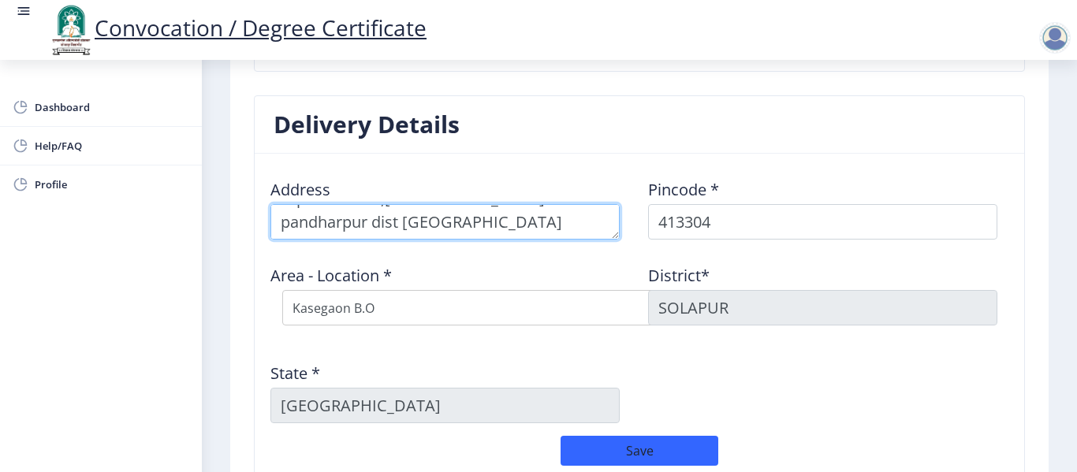
click at [468, 230] on textarea at bounding box center [444, 221] width 349 height 35
click at [311, 221] on textarea at bounding box center [444, 221] width 349 height 35
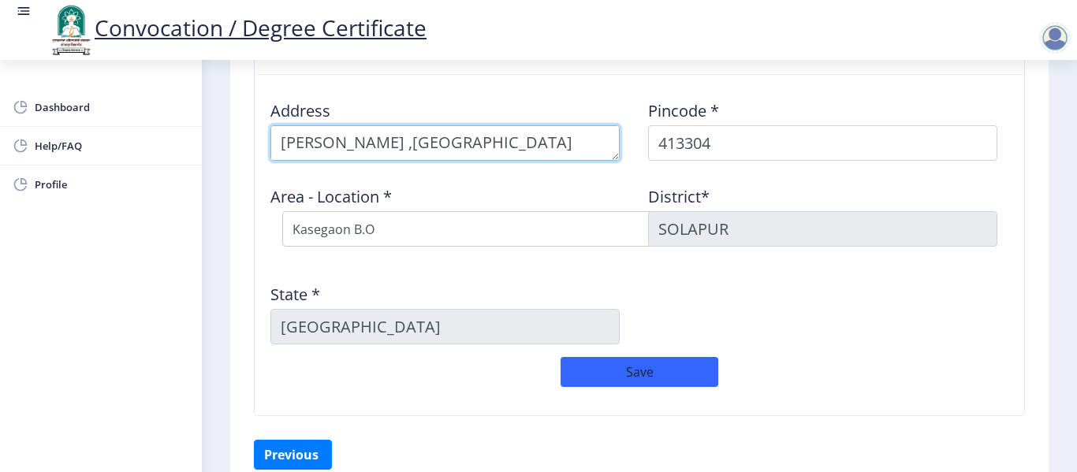
type textarea "[PERSON_NAME] ,[GEOGRAPHIC_DATA] kasegaon tal. [GEOGRAPHIC_DATA] dist [GEOGRAPH…"
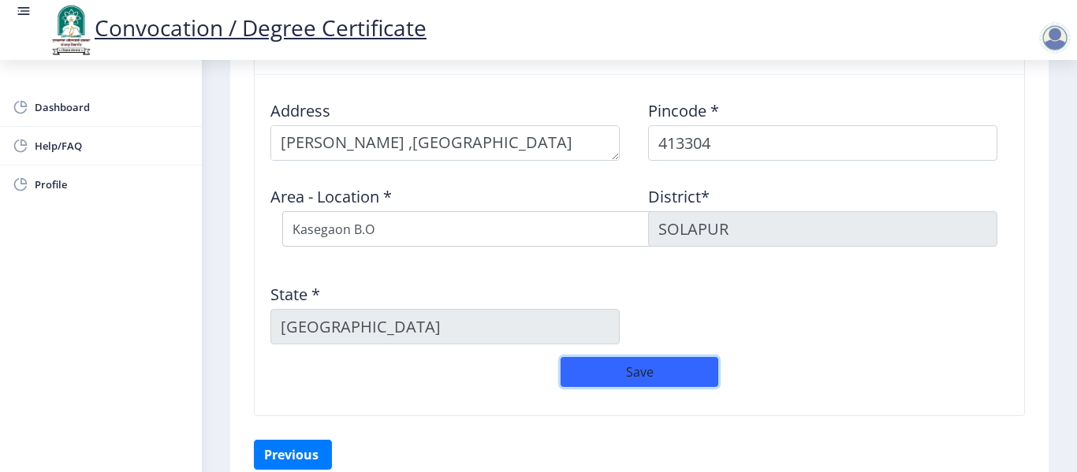
click at [637, 374] on button "Save" at bounding box center [639, 372] width 158 height 30
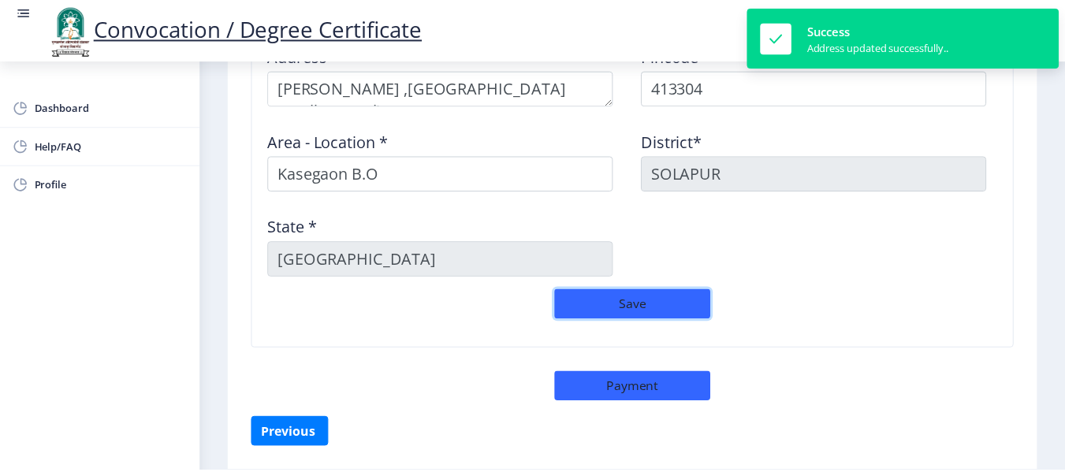
scroll to position [1446, 0]
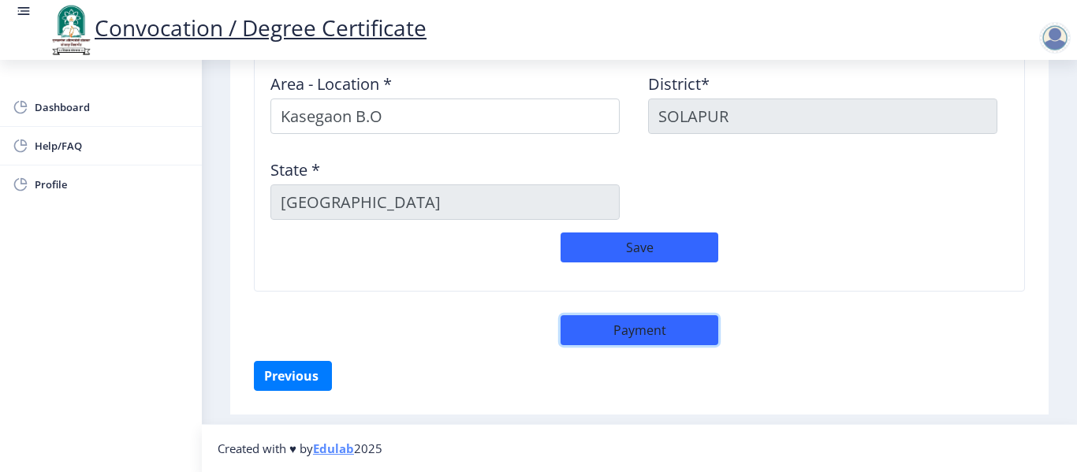
click at [632, 336] on button "Payment" at bounding box center [639, 330] width 158 height 30
select select "sealed"
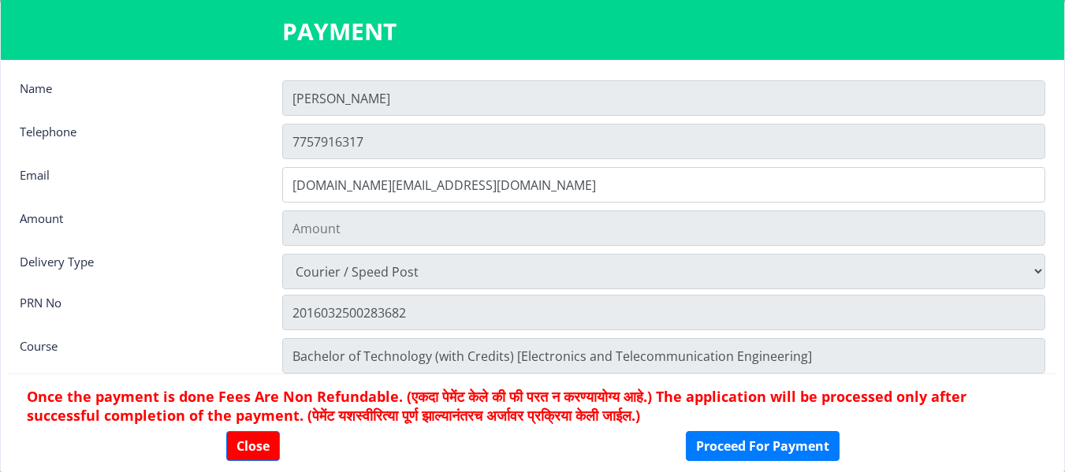
type input "2885"
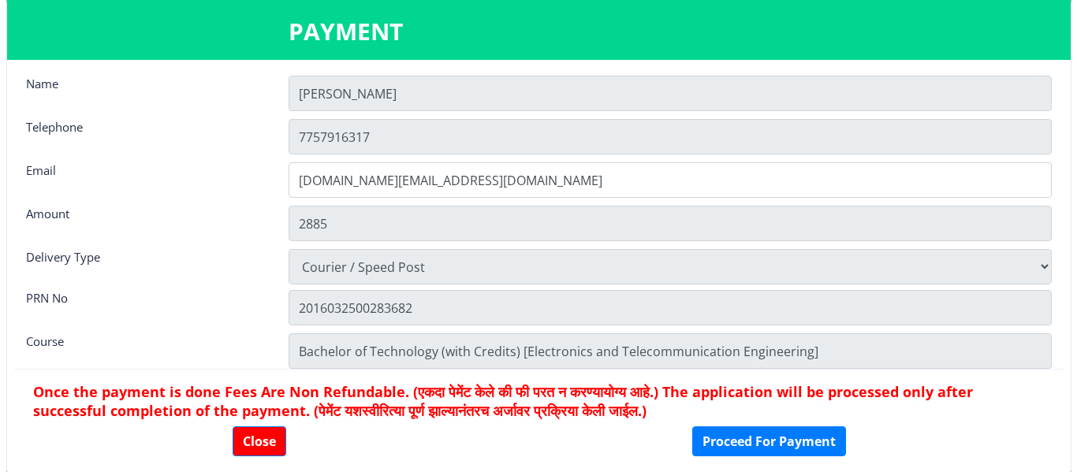
scroll to position [0, 0]
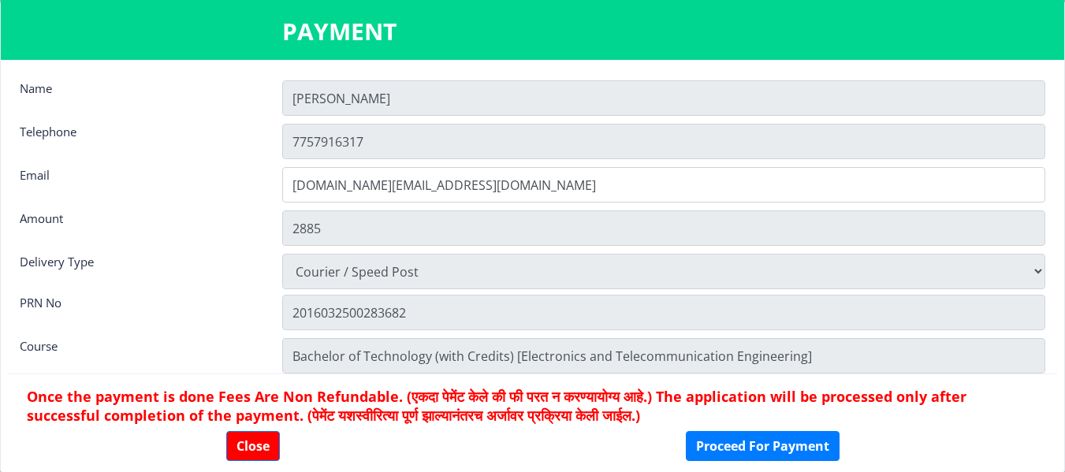
click at [359, 95] on input "[PERSON_NAME]" at bounding box center [663, 97] width 763 height 35
click at [259, 456] on button "Close" at bounding box center [253, 446] width 54 height 30
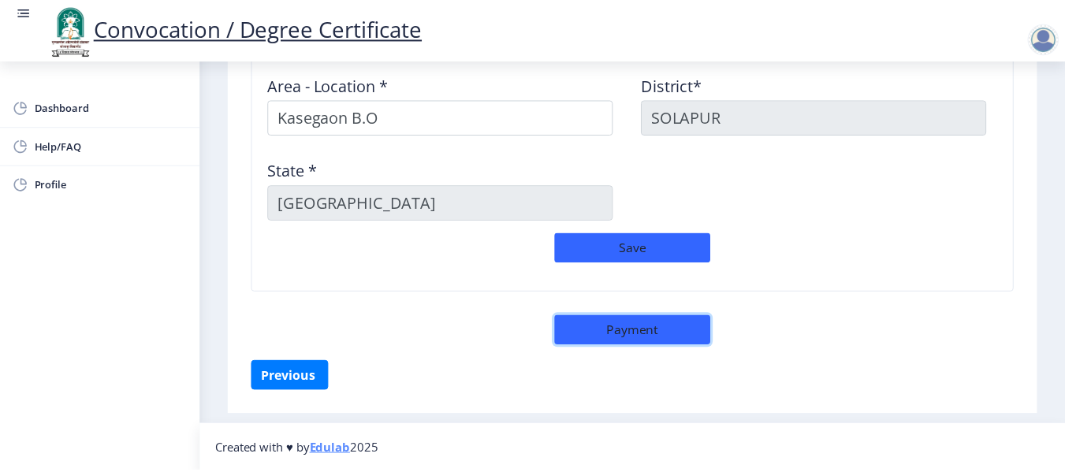
scroll to position [1446, 0]
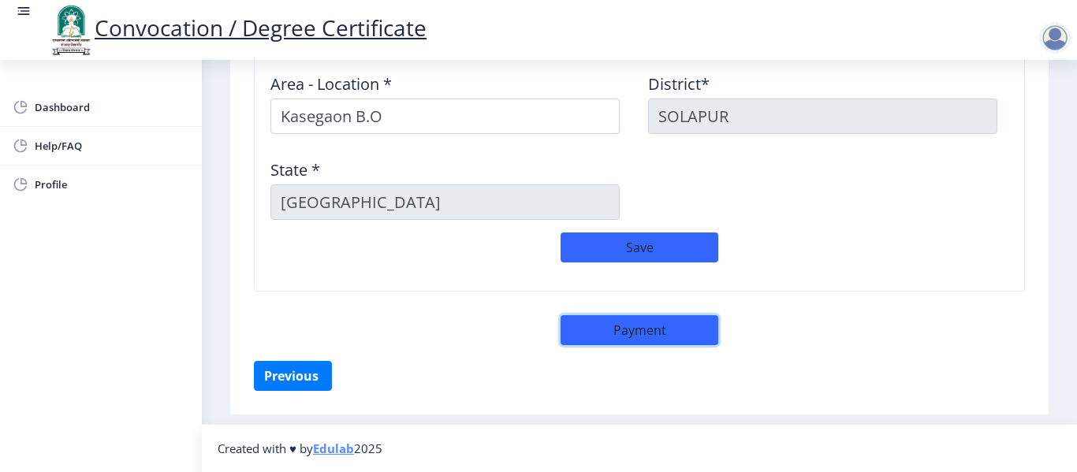
click at [670, 333] on button "Payment" at bounding box center [639, 330] width 158 height 30
select select "sealed"
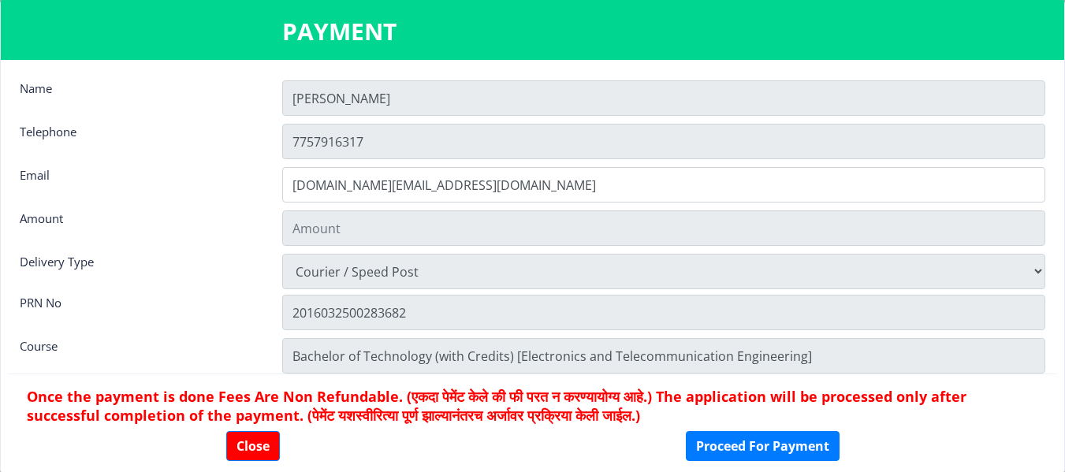
type input "2885"
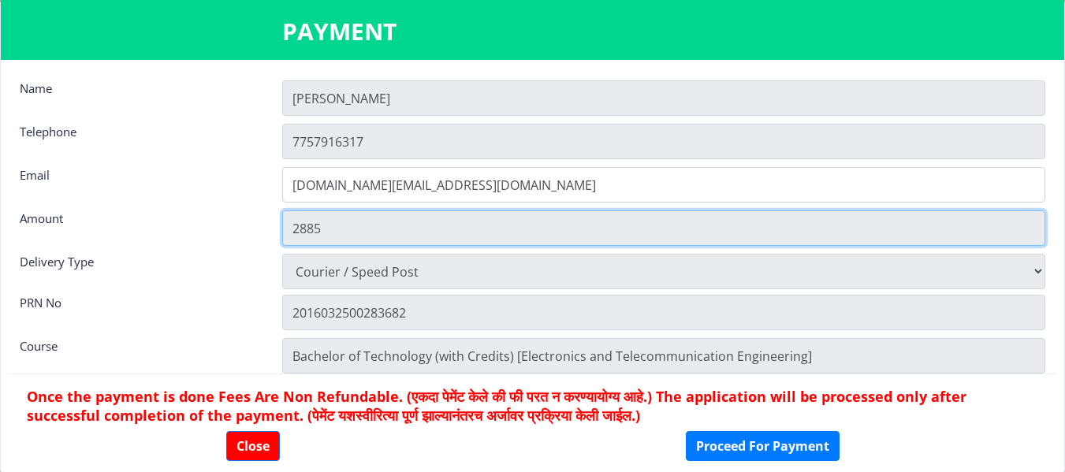
click at [375, 226] on input "2885" at bounding box center [663, 227] width 763 height 35
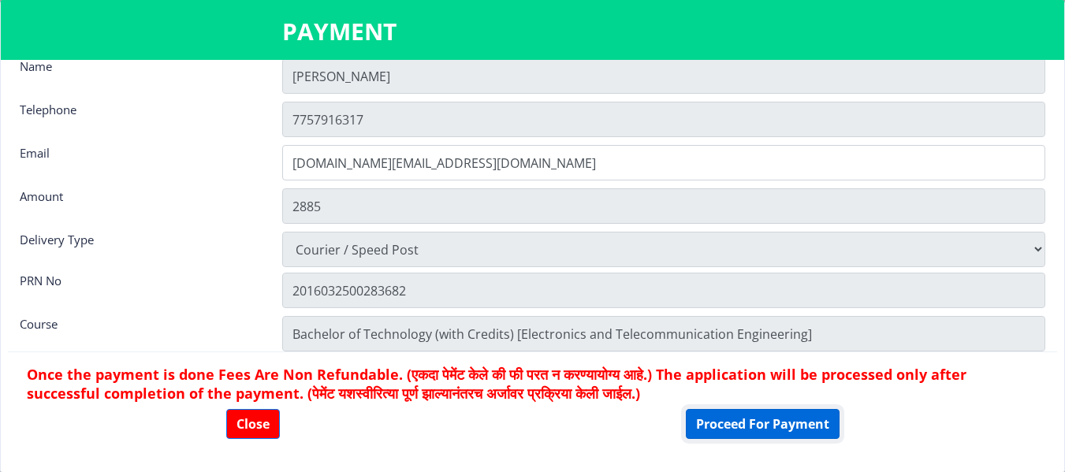
click at [770, 421] on button "Proceed For Payment" at bounding box center [763, 424] width 154 height 30
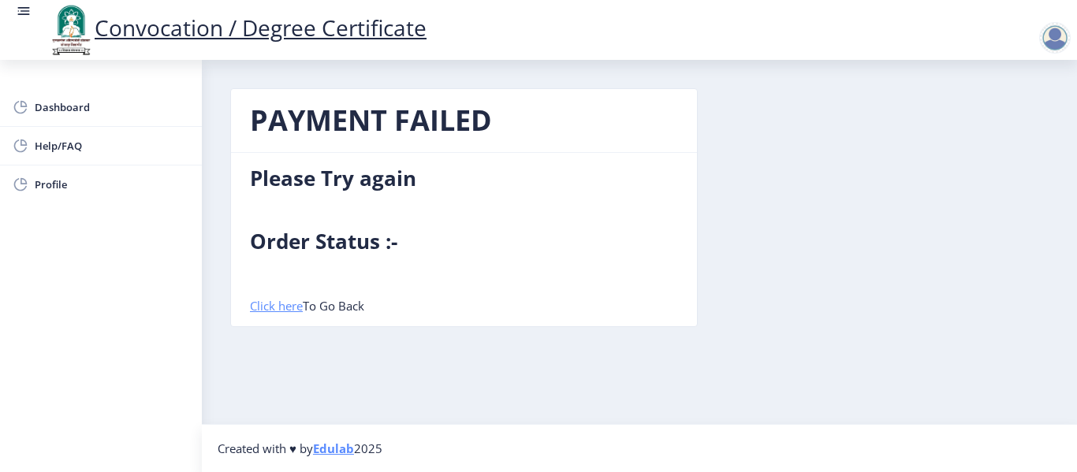
click at [262, 306] on link "Click here" at bounding box center [276, 306] width 53 height 16
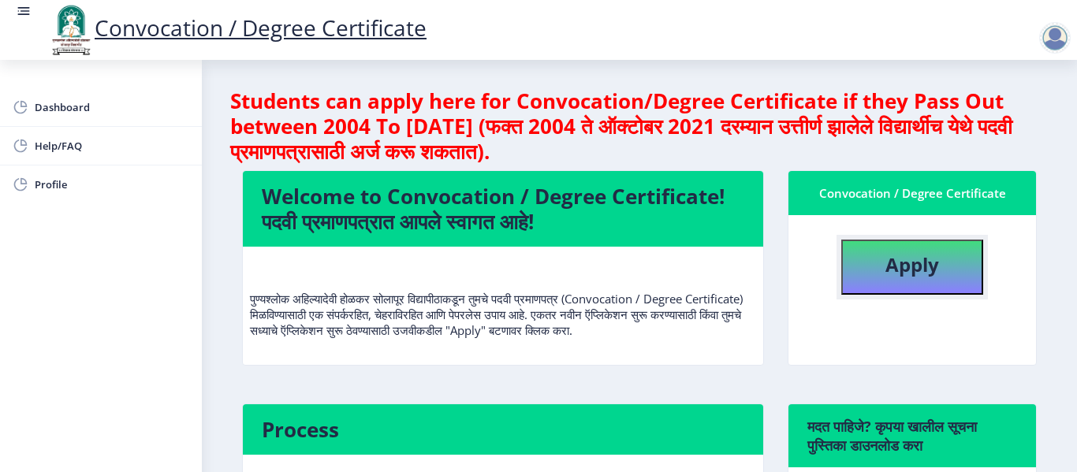
click at [887, 264] on b "Apply" at bounding box center [912, 264] width 54 height 26
select select
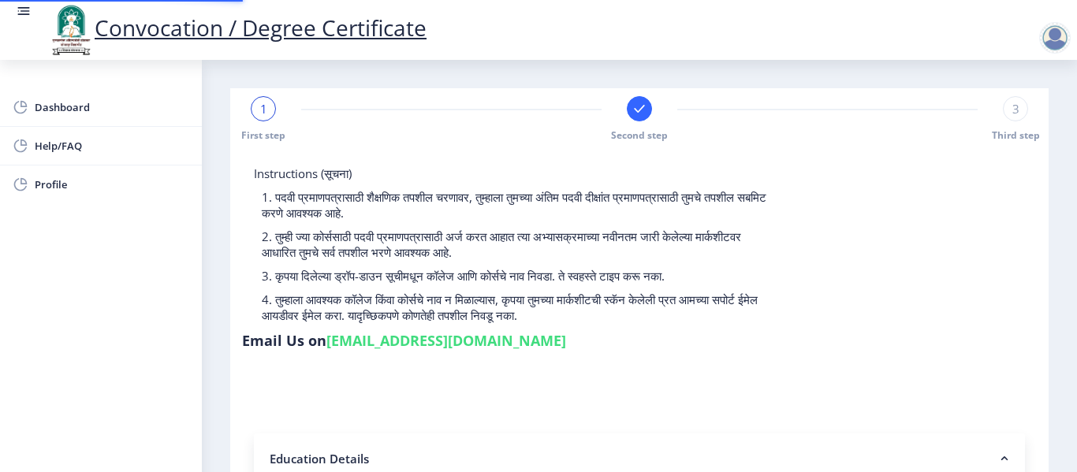
type input "2016032500283682"
select select "Regular"
select select "2020"
select select "October"
select select "Grade A"
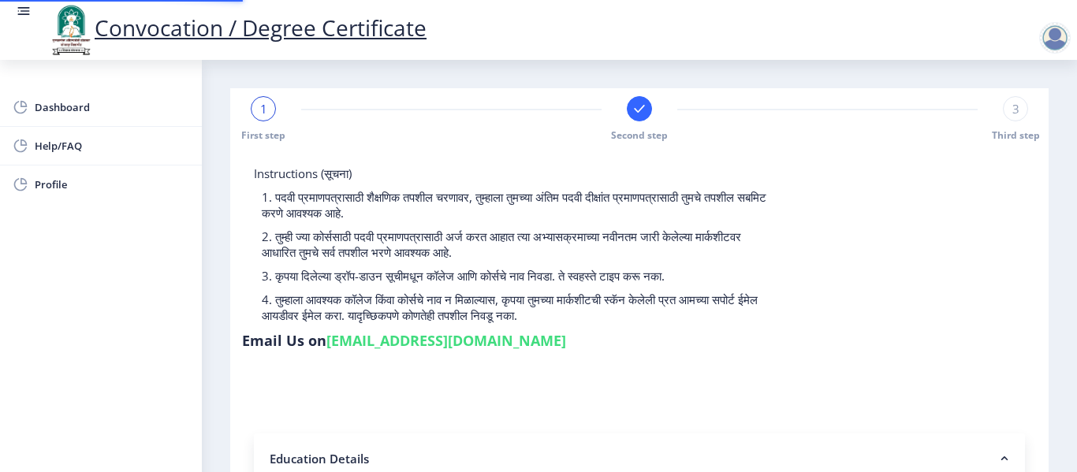
type input "628368"
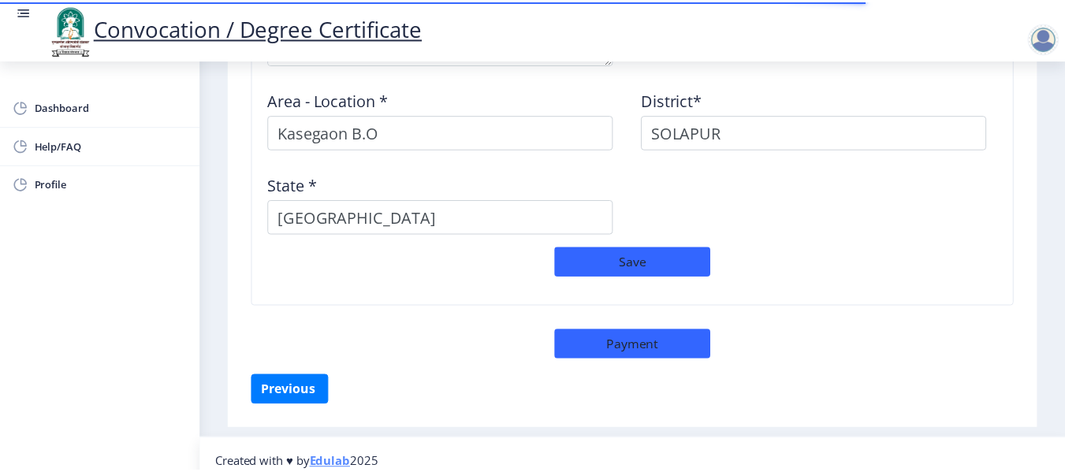
scroll to position [1467, 0]
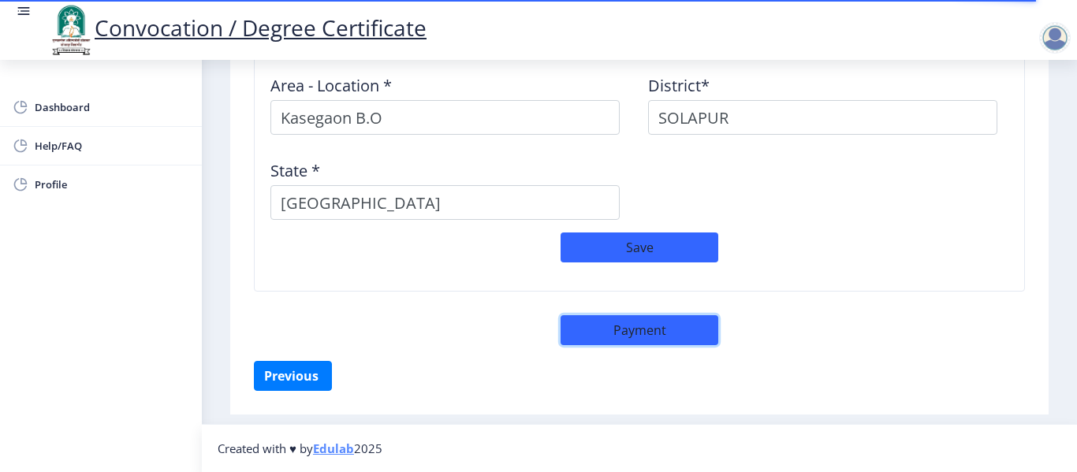
click at [653, 328] on button "Payment" at bounding box center [639, 330] width 158 height 30
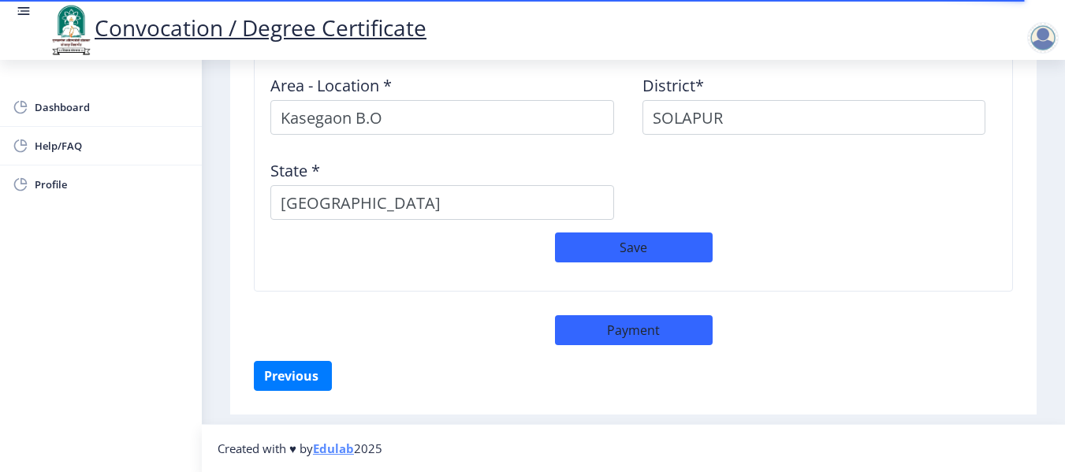
select select "sealed"
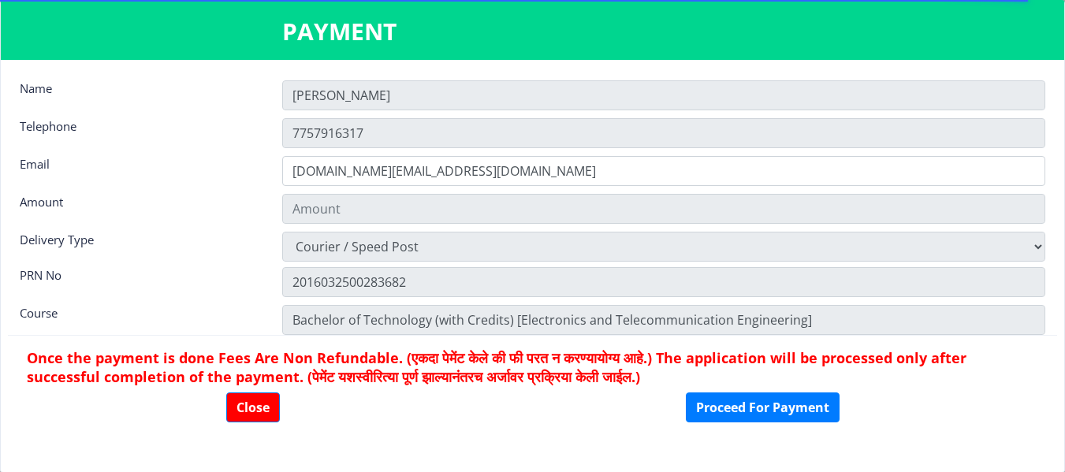
type input "2885"
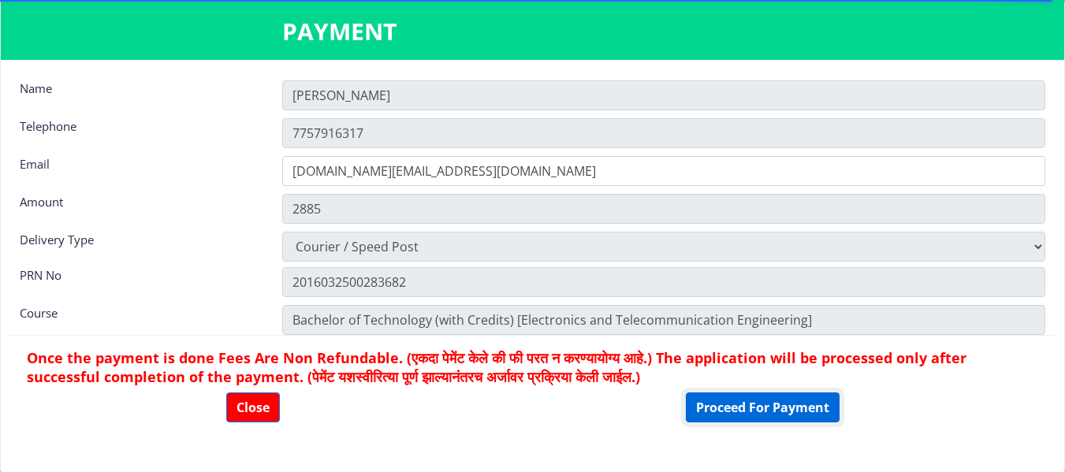
click at [743, 401] on button "Proceed For Payment" at bounding box center [763, 408] width 154 height 30
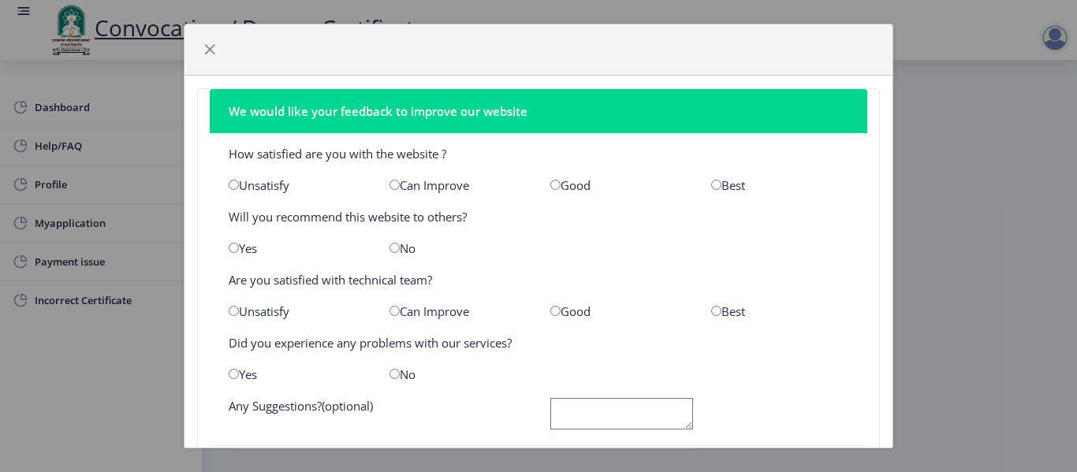
click at [550, 186] on input "radio" at bounding box center [555, 185] width 10 height 10
radio input "true"
click at [550, 311] on input "radio" at bounding box center [555, 311] width 10 height 10
radio input "true"
click at [394, 245] on input "radio" at bounding box center [394, 248] width 10 height 10
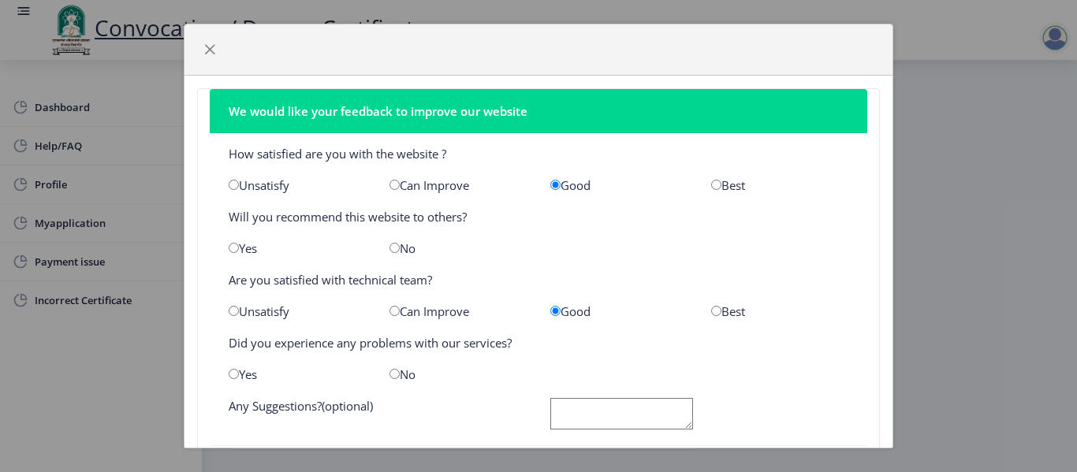
radio input "true"
click at [392, 373] on input "radio" at bounding box center [394, 374] width 10 height 10
radio input "true"
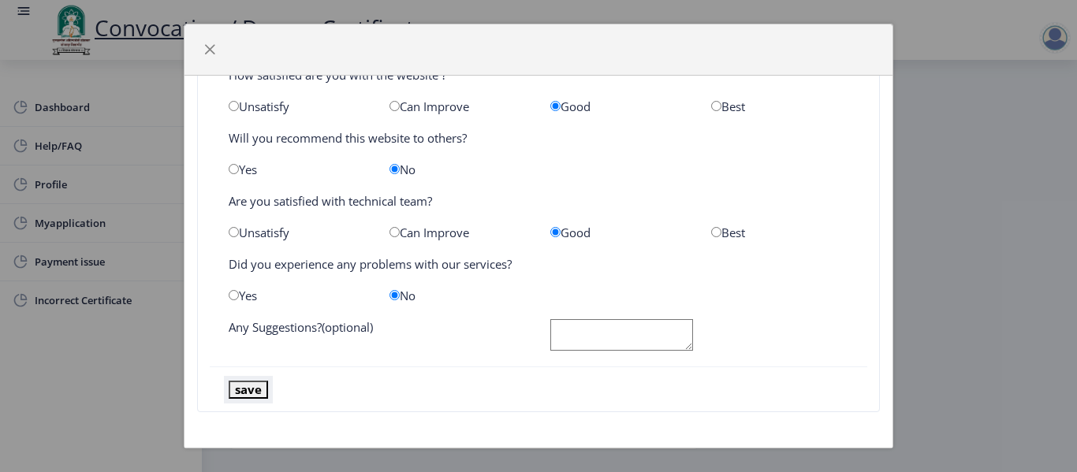
click at [247, 386] on button "save" at bounding box center [248, 390] width 39 height 18
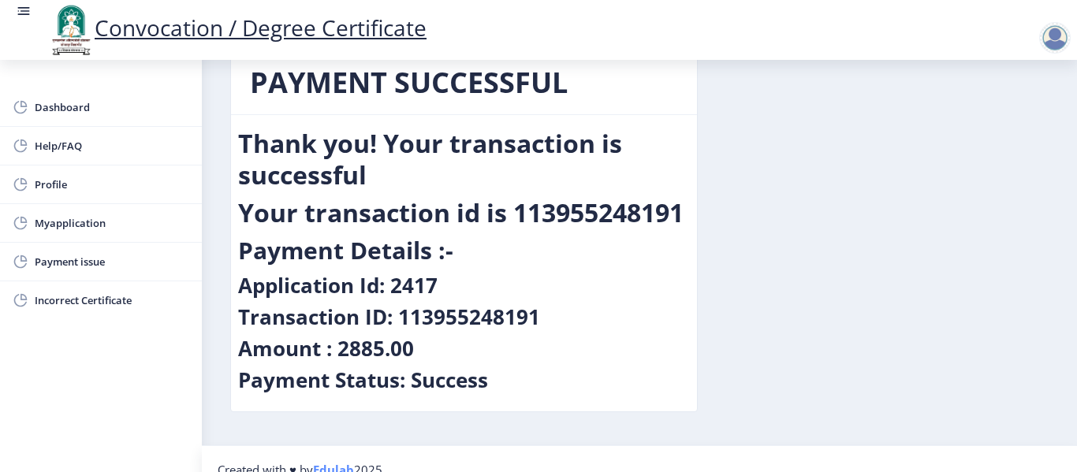
scroll to position [59, 0]
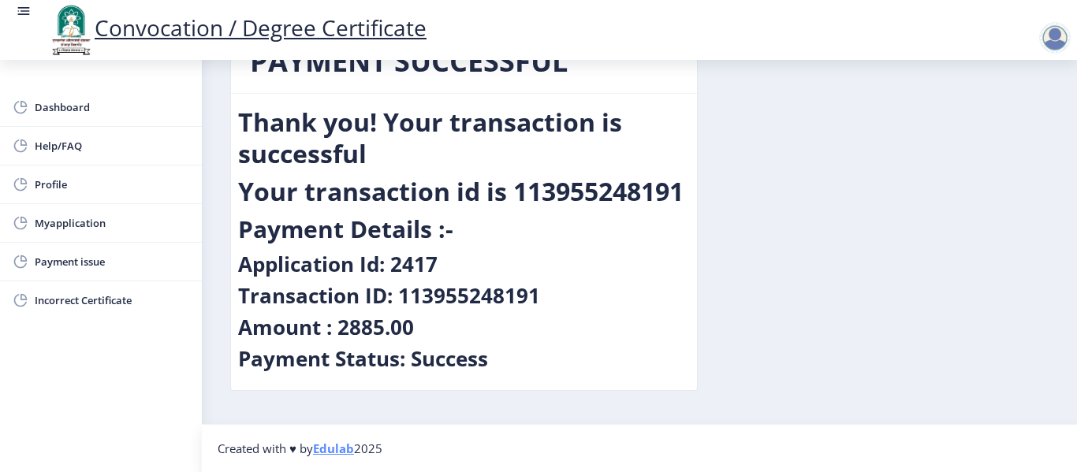
drag, startPoint x: 502, startPoint y: 354, endPoint x: 242, endPoint y: 114, distance: 354.2
click at [242, 114] on nb-card-body "Thank you! Your transaction is successful Your transaction id is 113955248191 P…" at bounding box center [464, 242] width 466 height 296
click at [939, 330] on div "PAYMENT SUCCESSFUL Thank you! Your transaction is successful Your transaction i…" at bounding box center [639, 221] width 842 height 385
drag, startPoint x: 532, startPoint y: 364, endPoint x: 240, endPoint y: 95, distance: 397.8
click at [240, 95] on nb-card-body "Thank you! Your transaction is successful Your transaction id is 113955248191 P…" at bounding box center [464, 242] width 466 height 296
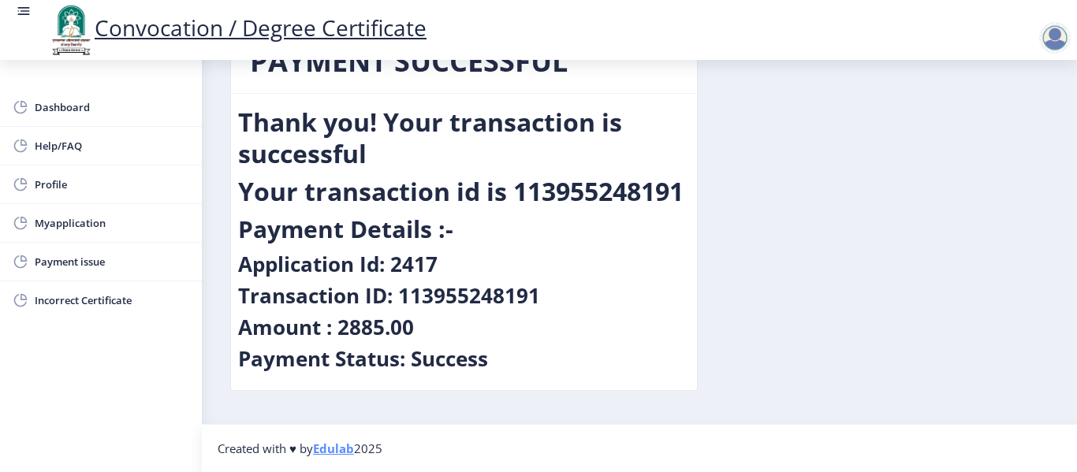
copy nb-card-body "Thank you! Your transaction is successful Your transaction id is 113955248191 P…"
click at [905, 309] on div "PAYMENT SUCCESSFUL Thank you! Your transaction is successful Your transaction i…" at bounding box center [639, 221] width 842 height 385
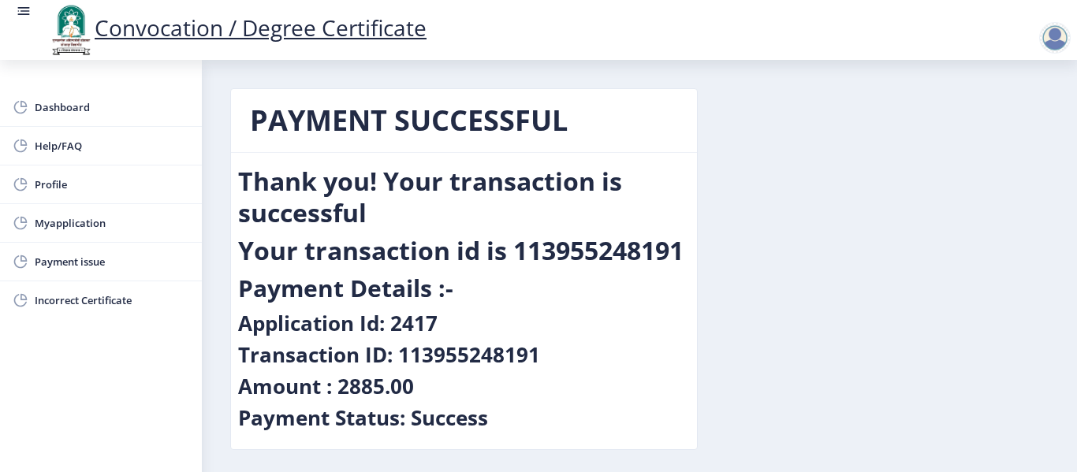
click at [888, 233] on div "PAYMENT SUCCESSFUL Thank you! Your transaction is successful Your transaction i…" at bounding box center [639, 280] width 842 height 385
click at [1066, 39] on div at bounding box center [1055, 38] width 32 height 32
click at [1015, 128] on span "Log out" at bounding box center [1013, 123] width 101 height 19
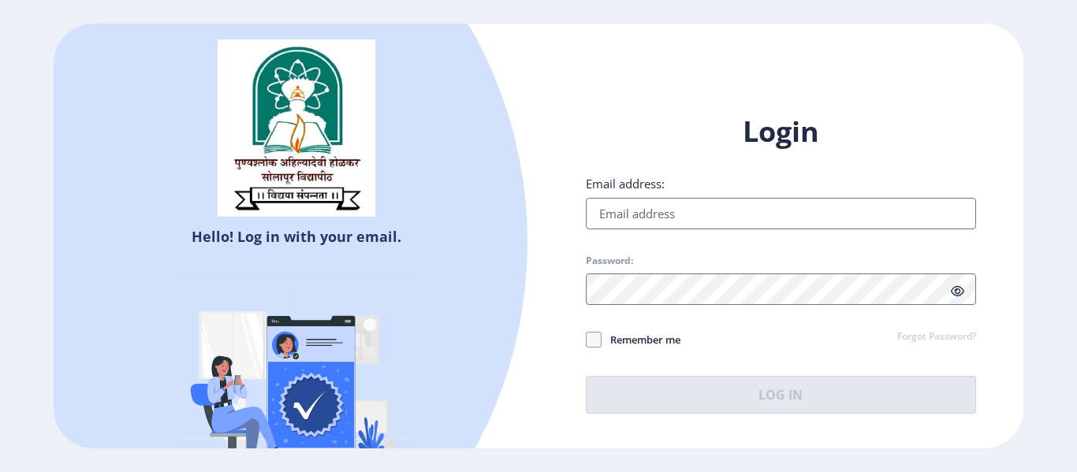
click at [631, 172] on div "Login Email address: Password: Remember me Forgot Password? Log In" at bounding box center [781, 263] width 390 height 301
click at [698, 222] on input "Email address:" at bounding box center [781, 214] width 390 height 32
drag, startPoint x: 694, startPoint y: 214, endPoint x: 580, endPoint y: 207, distance: 113.7
click at [589, 212] on input "Email address:" at bounding box center [781, 214] width 390 height 32
click at [750, 132] on h1 "Login" at bounding box center [781, 132] width 390 height 38
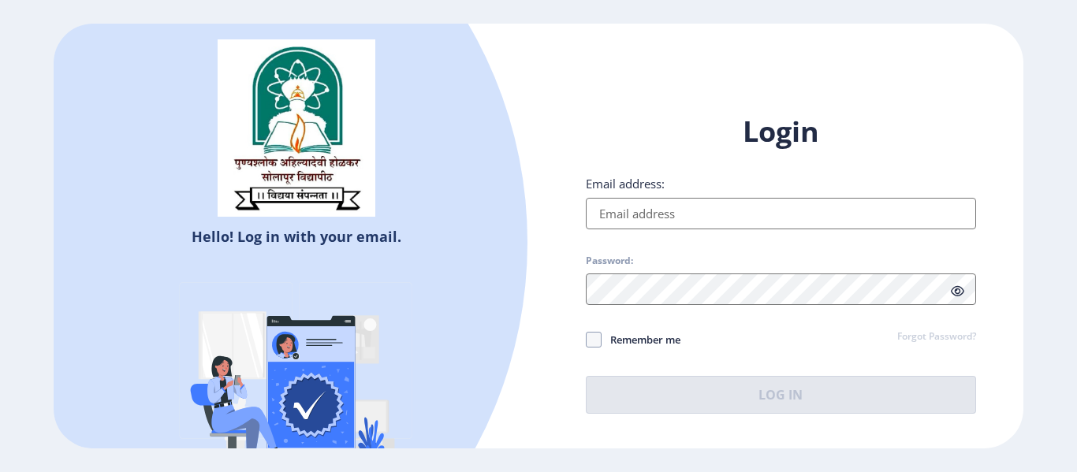
click at [658, 218] on input "Email address:" at bounding box center [781, 214] width 390 height 32
click at [704, 208] on input "Email address:" at bounding box center [781, 214] width 390 height 32
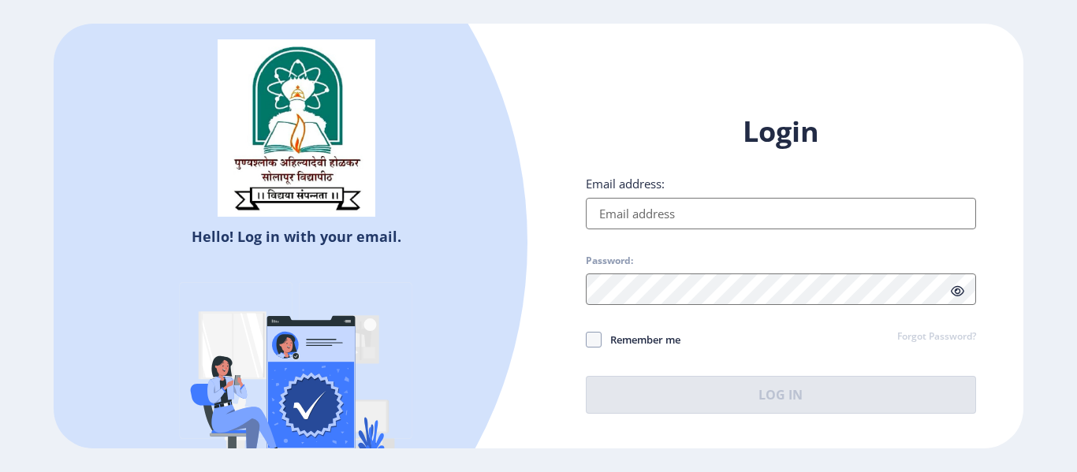
click at [706, 209] on input "Email address:" at bounding box center [781, 214] width 390 height 32
click at [703, 209] on input "Email address:" at bounding box center [781, 214] width 390 height 32
click at [739, 213] on input "Email address:" at bounding box center [781, 214] width 390 height 32
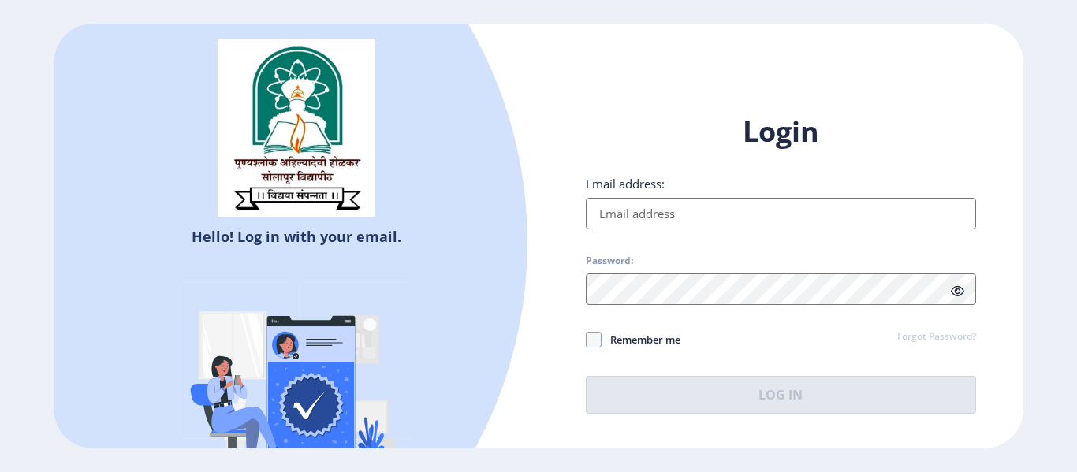
click at [739, 213] on input "Email address:" at bounding box center [781, 214] width 390 height 32
click at [730, 58] on div "Hello! Log in with your email. Don't have an account? Register Login Email addr…" at bounding box center [538, 236] width 969 height 425
click at [703, 100] on div "Login Email address: Password: Remember me Forgot Password? Log In Don't have a…" at bounding box center [780, 276] width 485 height 374
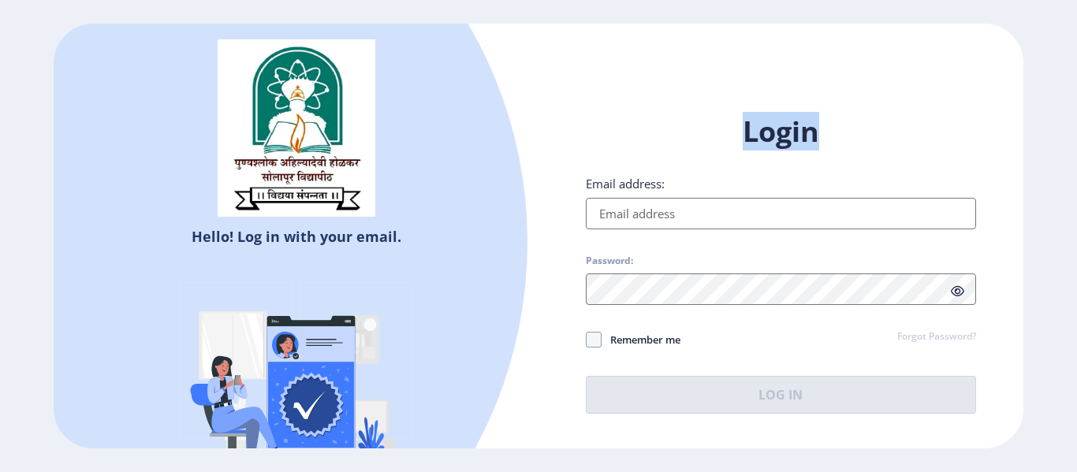
click at [703, 100] on div "Login Email address: Password: Remember me Forgot Password? Log In Don't have a…" at bounding box center [780, 276] width 485 height 374
